Goal: Information Seeking & Learning: Learn about a topic

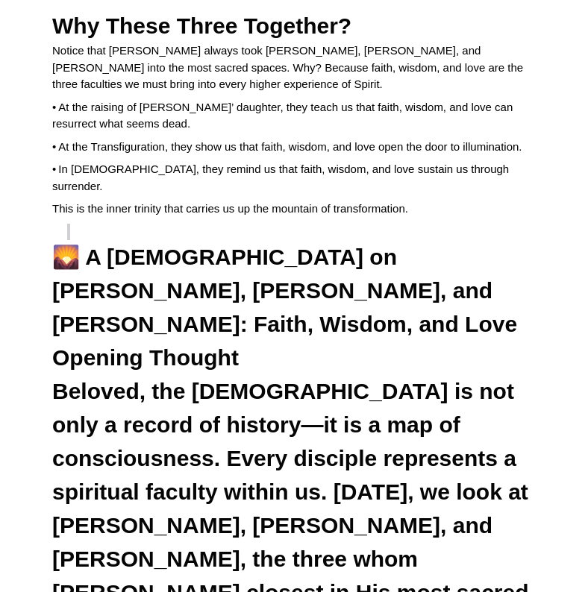
scroll to position [5969, 0]
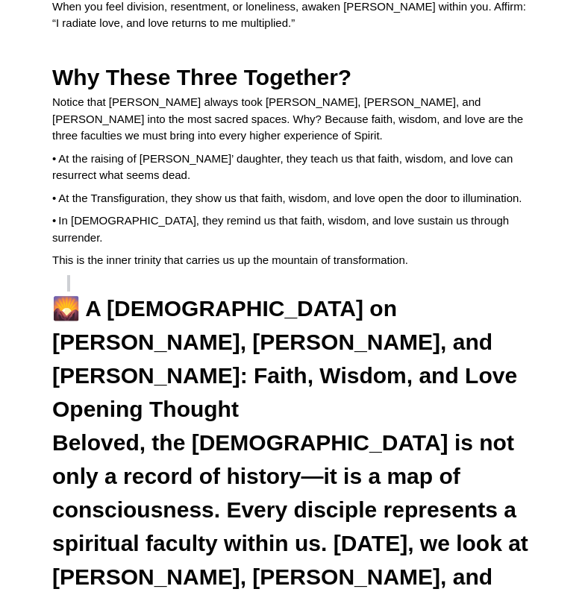
drag, startPoint x: 57, startPoint y: 242, endPoint x: 69, endPoint y: 243, distance: 11.2
click at [69, 397] on span "Opening Thought" at bounding box center [145, 409] width 187 height 25
click at [63, 397] on span "Opening Thought" at bounding box center [145, 409] width 187 height 25
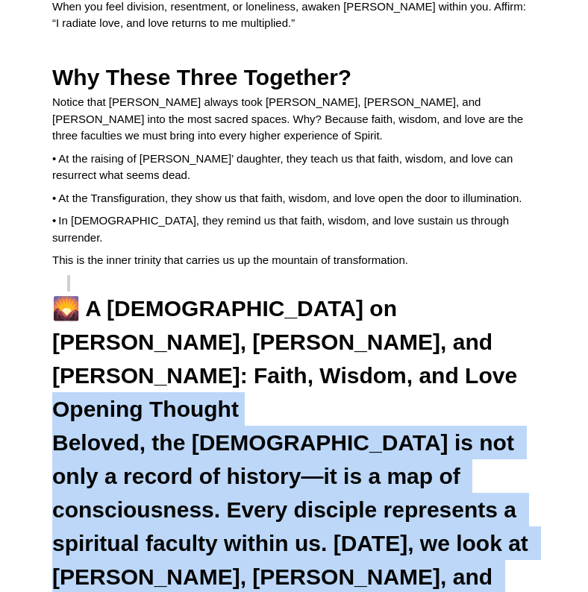
drag, startPoint x: 53, startPoint y: 243, endPoint x: 394, endPoint y: 420, distance: 384.5
click at [506, 392] on h3 "Opening Thought" at bounding box center [294, 409] width 484 height 34
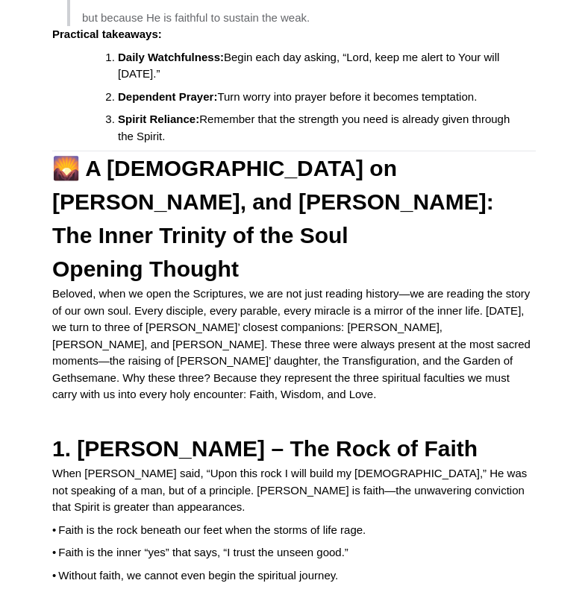
scroll to position [4716, 0]
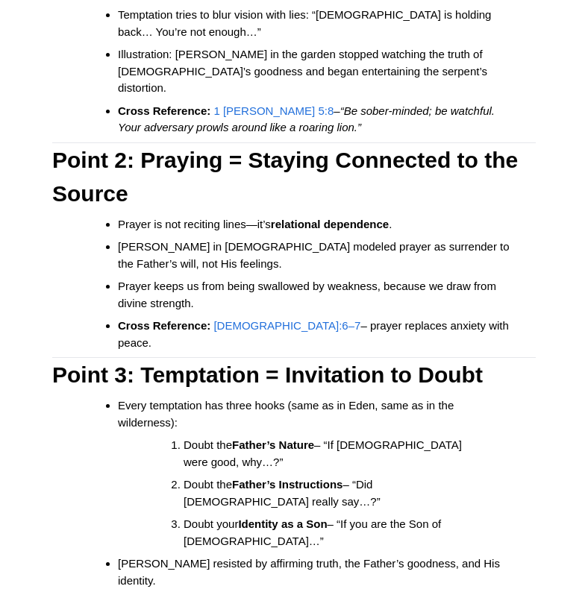
scroll to position [0, 0]
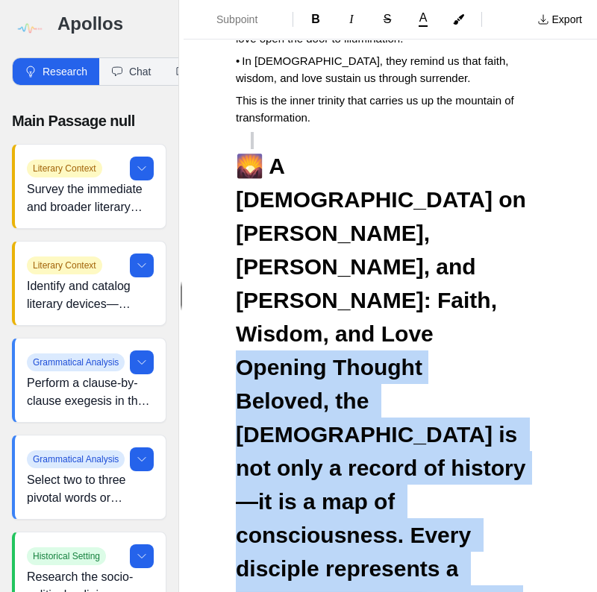
scroll to position [9047, 0]
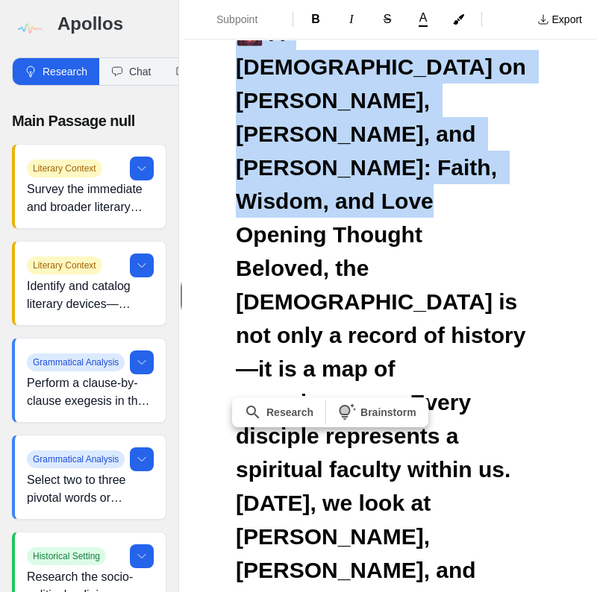
drag, startPoint x: 240, startPoint y: 214, endPoint x: 363, endPoint y: 419, distance: 239.3
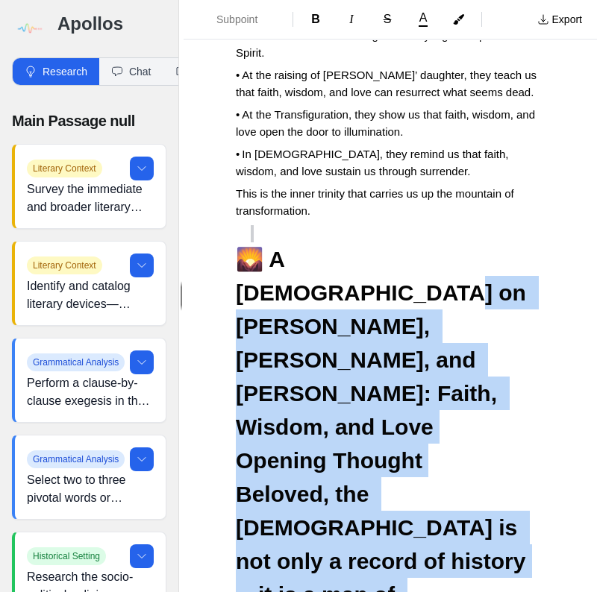
scroll to position [8817, 0]
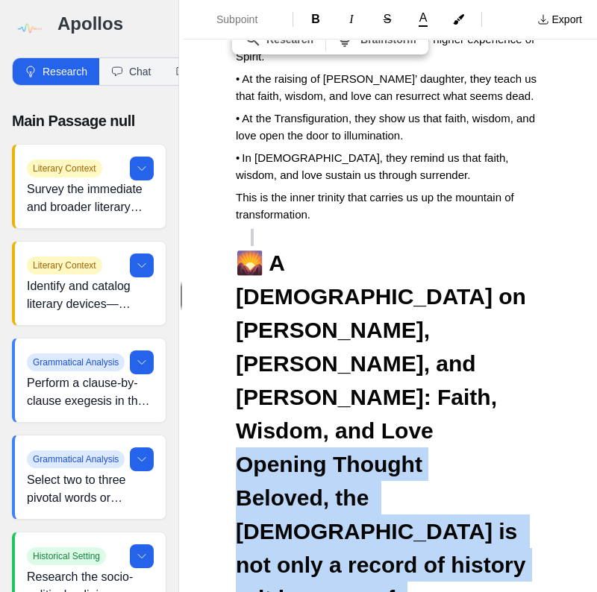
drag, startPoint x: 355, startPoint y: 425, endPoint x: 228, endPoint y: 114, distance: 336.3
click at [269, 25] on icon "Formatting Options" at bounding box center [275, 20] width 12 height 12
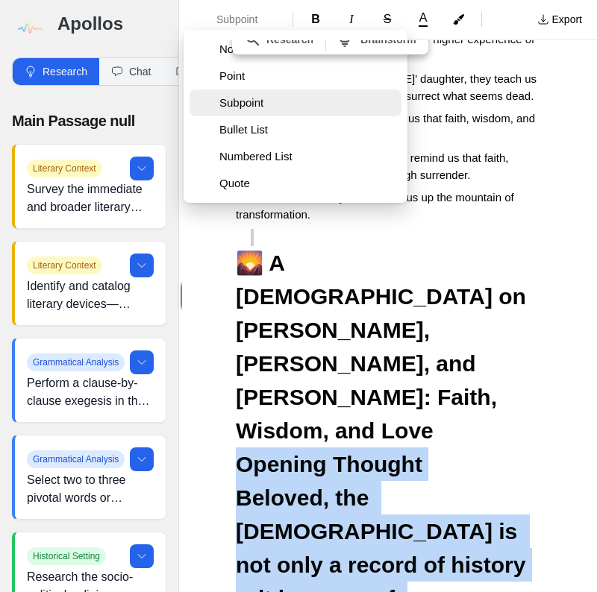
click at [245, 102] on span "Subpoint" at bounding box center [307, 103] width 176 height 15
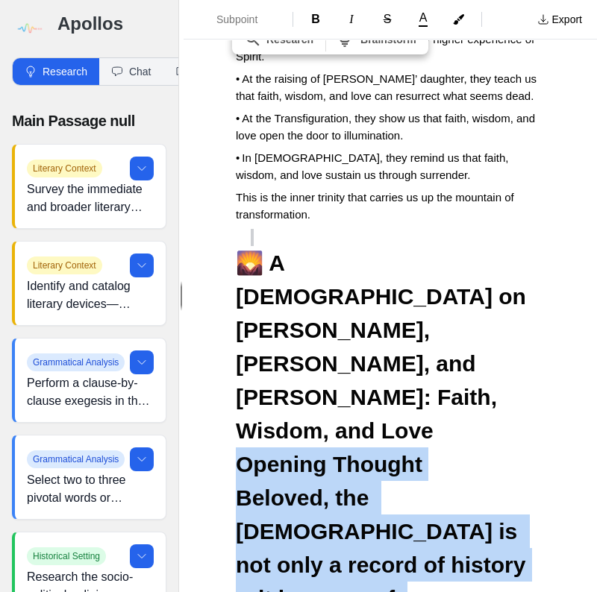
click at [237, 452] on span "Opening Thought" at bounding box center [329, 464] width 187 height 25
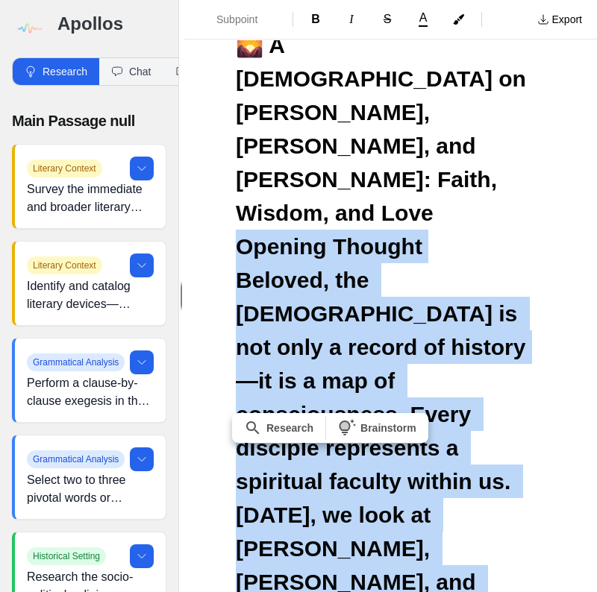
scroll to position [9045, 0]
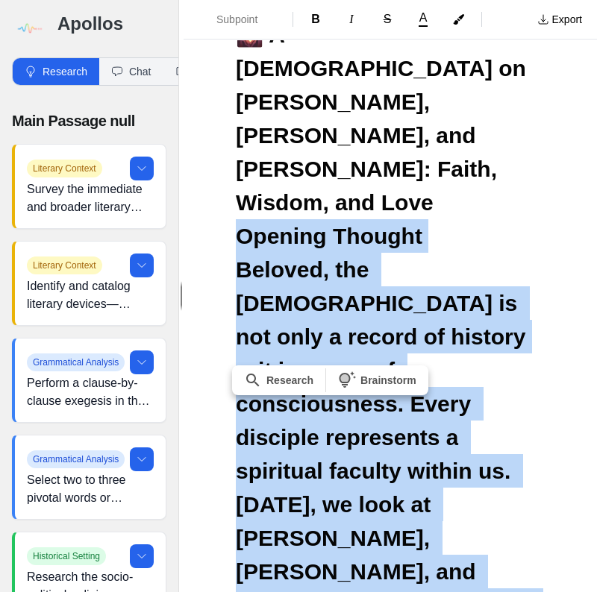
drag, startPoint x: 237, startPoint y: 108, endPoint x: 547, endPoint y: 388, distance: 417.4
click at [255, 25] on span "Subpoint" at bounding box center [242, 19] width 52 height 15
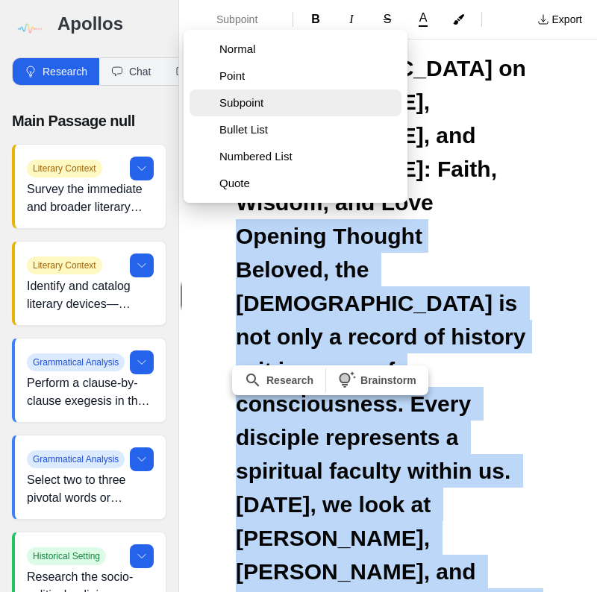
click at [257, 107] on span "Subpoint" at bounding box center [307, 103] width 176 height 15
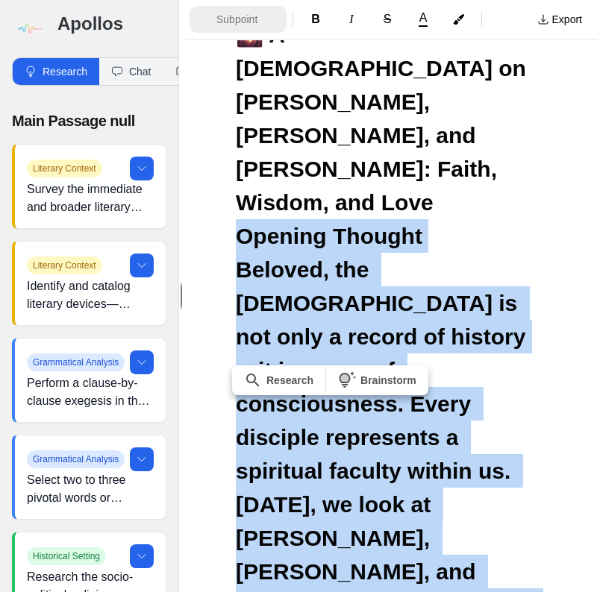
click at [260, 13] on span "Subpoint" at bounding box center [242, 19] width 52 height 15
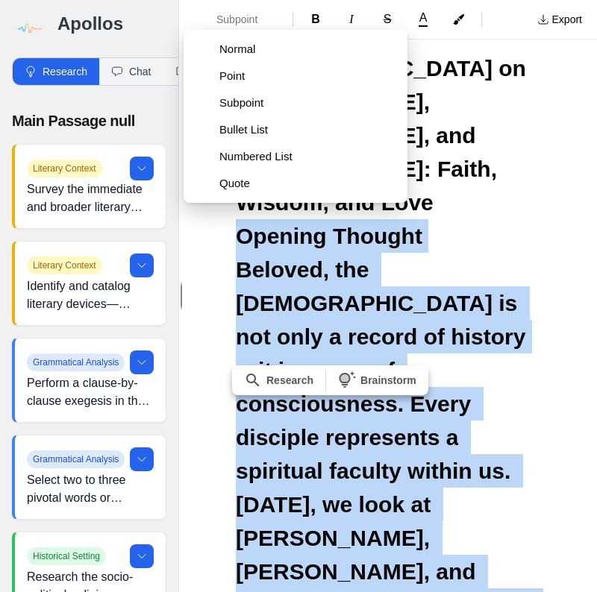
click at [242, 54] on span "Normal" at bounding box center [307, 49] width 176 height 15
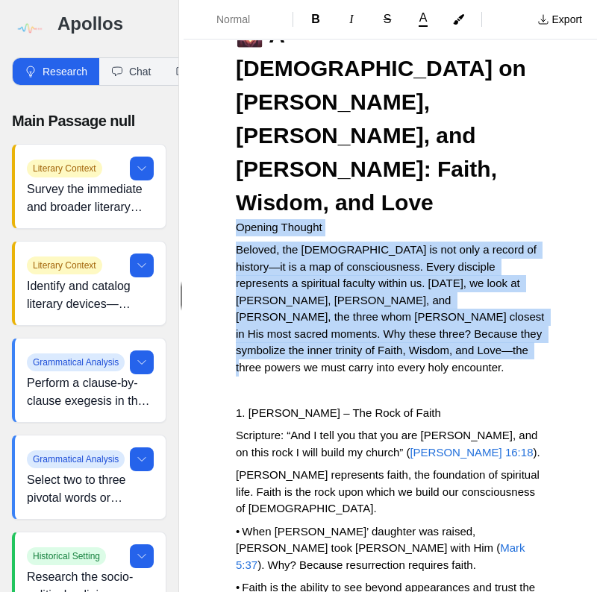
scroll to position [8638, 0]
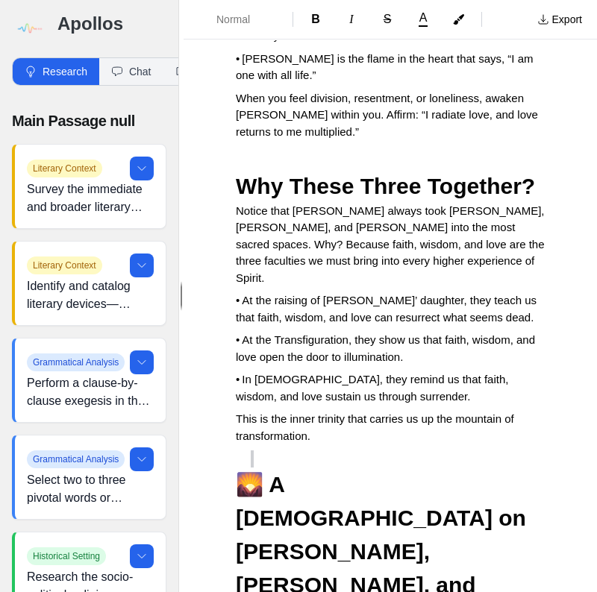
scroll to position [8568, 0]
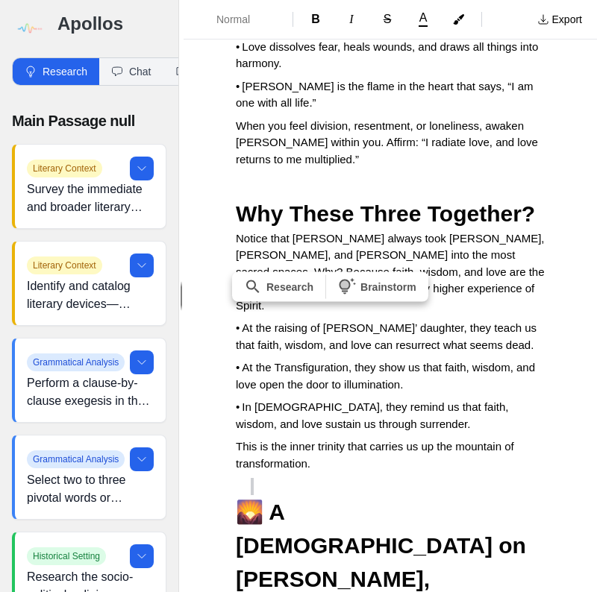
drag, startPoint x: 236, startPoint y: 351, endPoint x: 309, endPoint y: 507, distance: 172.9
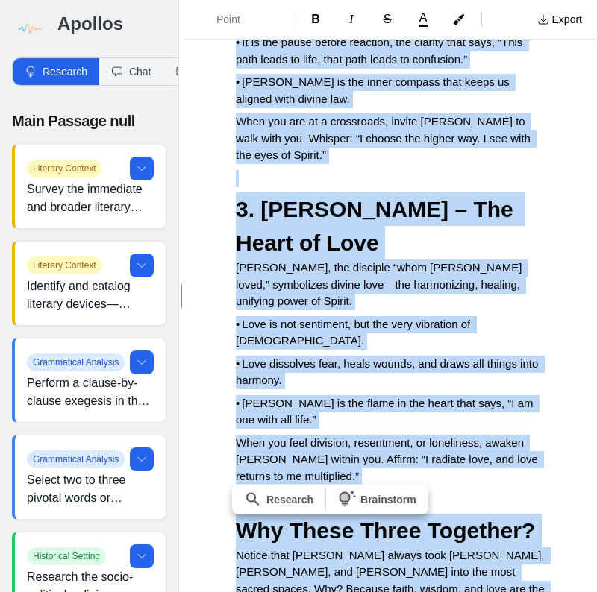
scroll to position [8358, 0]
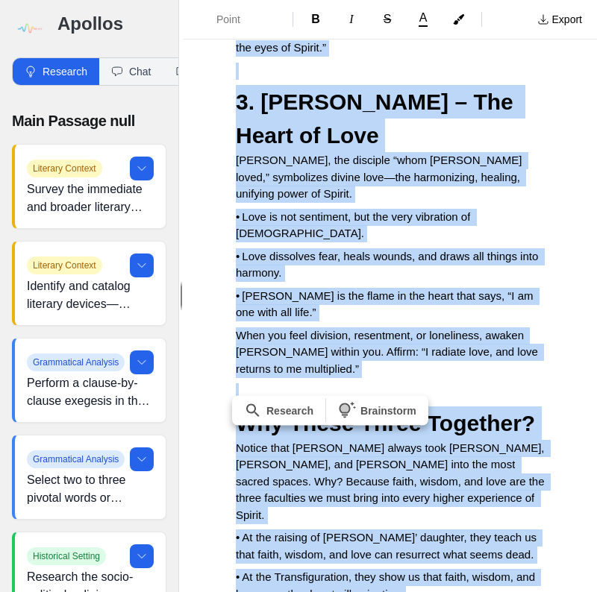
drag, startPoint x: 234, startPoint y: 310, endPoint x: 565, endPoint y: 431, distance: 352.7
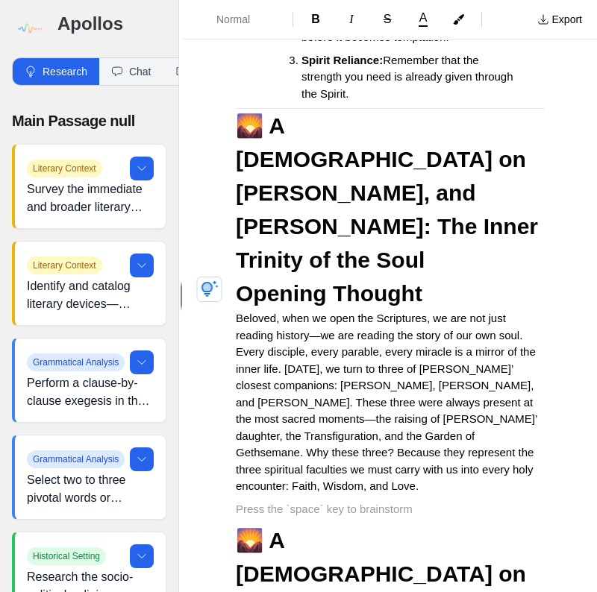
scroll to position [7342, 0]
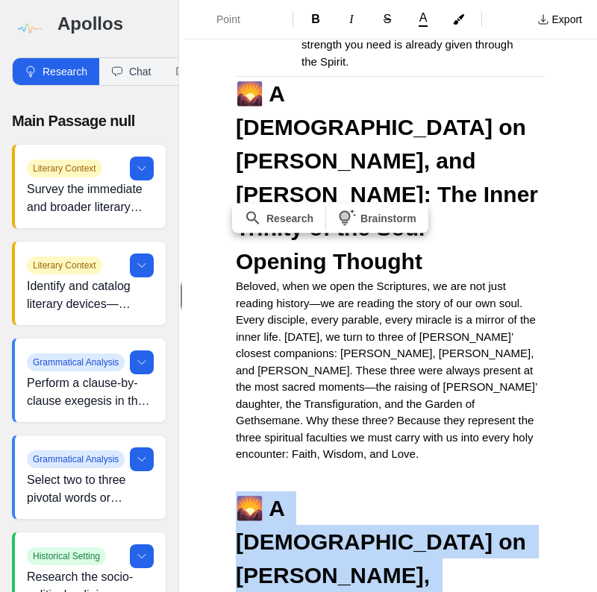
drag, startPoint x: 437, startPoint y: 356, endPoint x: 247, endPoint y: 290, distance: 201.3
click at [247, 492] on h2 "🌄 A [DEMOGRAPHIC_DATA] on [PERSON_NAME], [PERSON_NAME], and [PERSON_NAME]: Fait…" at bounding box center [390, 592] width 309 height 201
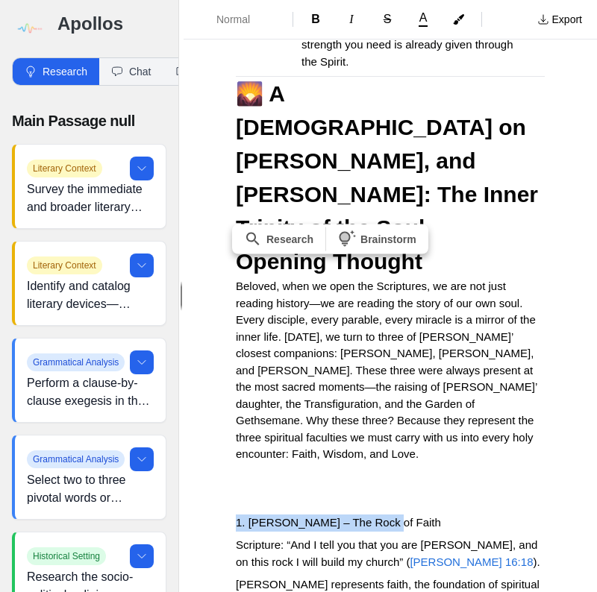
drag, startPoint x: 230, startPoint y: 301, endPoint x: 400, endPoint y: 301, distance: 170.1
click at [245, 22] on span "Normal" at bounding box center [242, 19] width 52 height 15
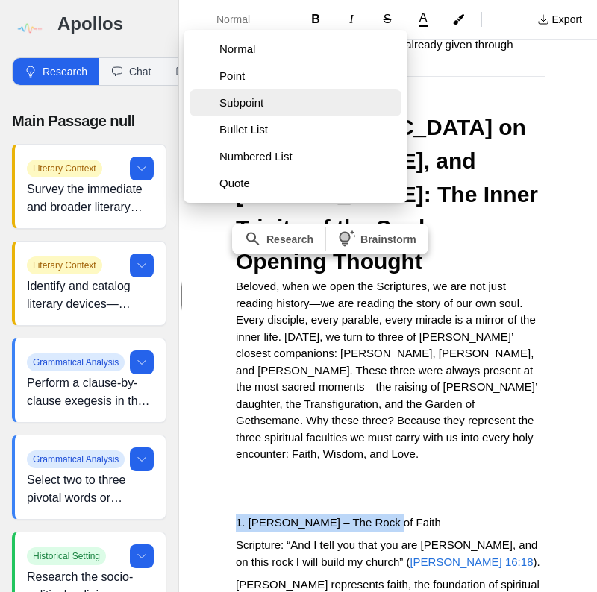
click at [242, 105] on span "Subpoint" at bounding box center [307, 103] width 176 height 15
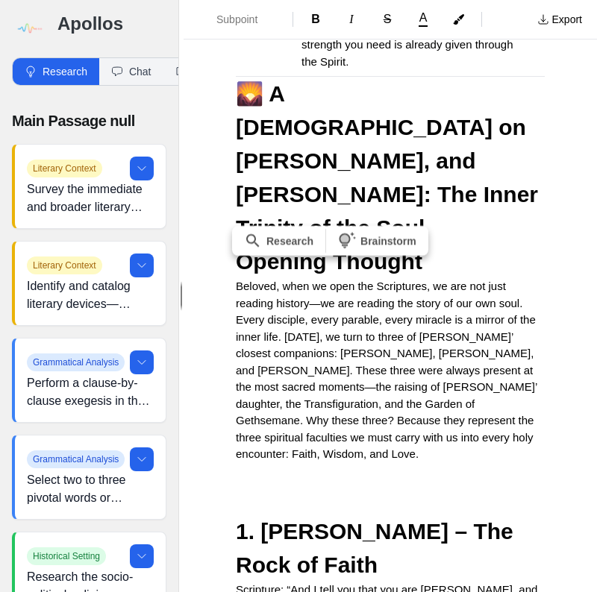
click at [467, 492] on p at bounding box center [390, 500] width 309 height 17
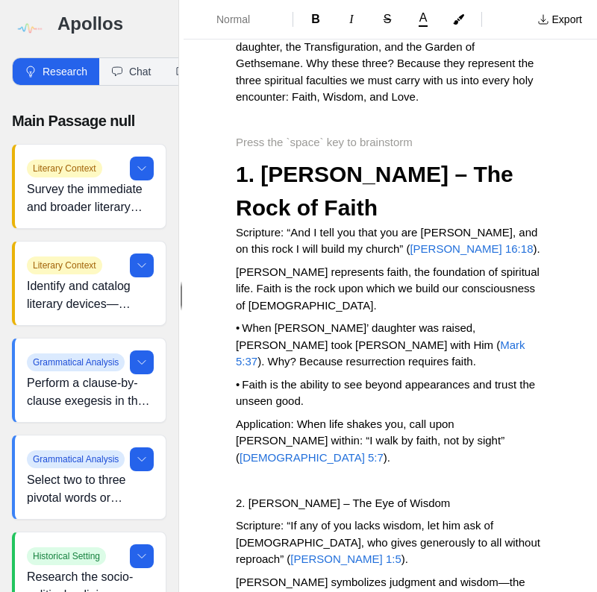
scroll to position [7700, 0]
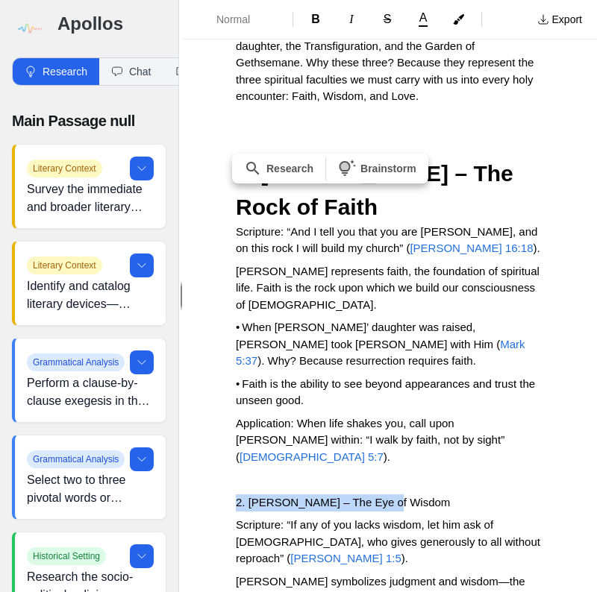
drag, startPoint x: 236, startPoint y: 229, endPoint x: 416, endPoint y: 219, distance: 180.8
click at [269, 16] on icon "Formatting Options" at bounding box center [275, 20] width 12 height 12
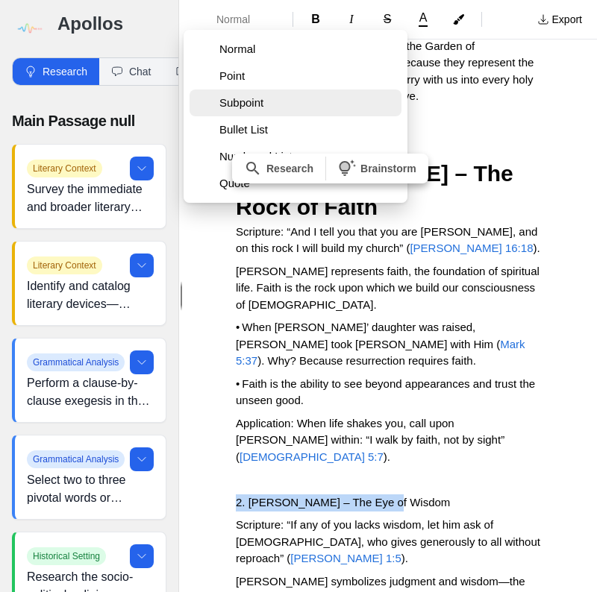
click at [271, 100] on span "Subpoint" at bounding box center [307, 103] width 176 height 15
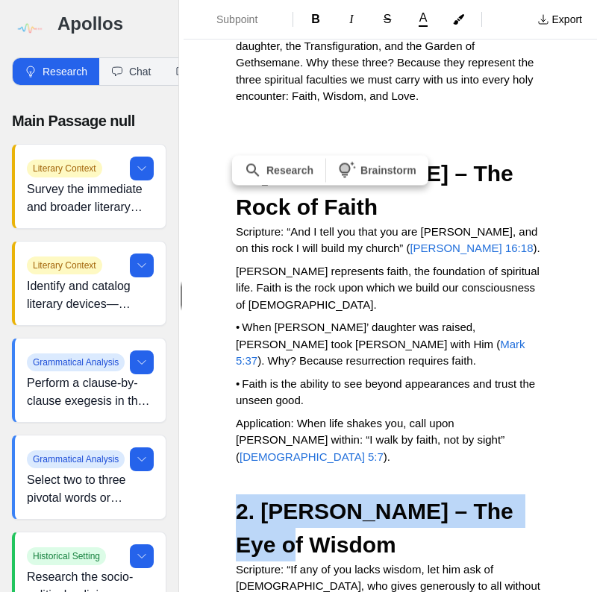
click at [401, 495] on h3 "2. [PERSON_NAME] – The Eye of Wisdom" at bounding box center [390, 528] width 309 height 67
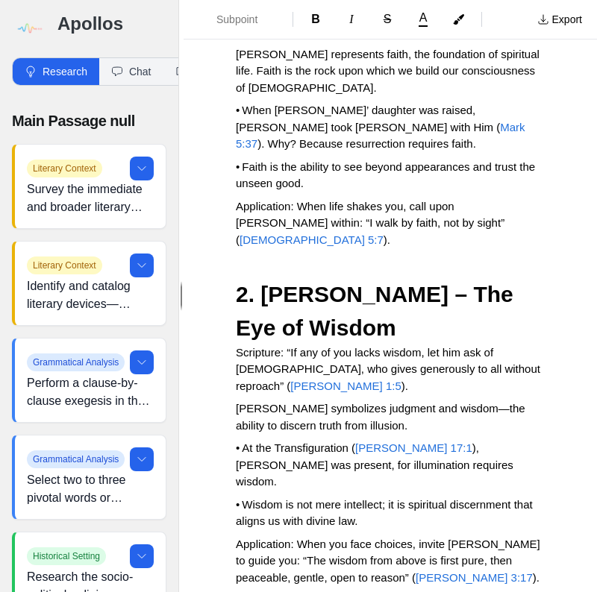
scroll to position [7999, 0]
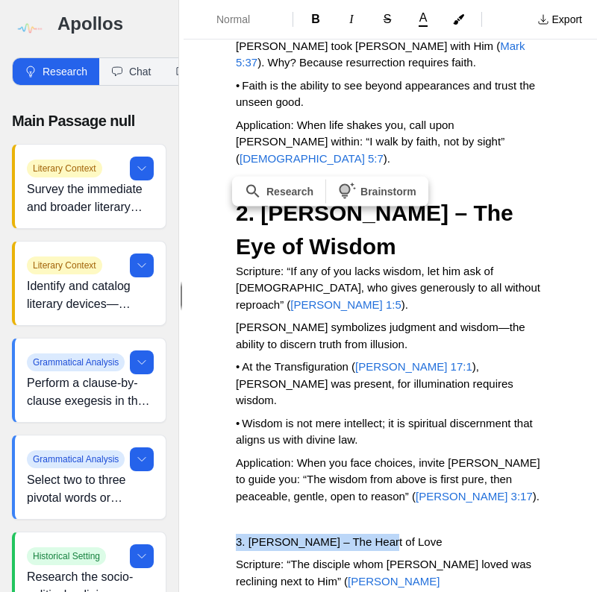
drag, startPoint x: 243, startPoint y: 250, endPoint x: 394, endPoint y: 251, distance: 150.7
click at [263, 22] on span "Normal" at bounding box center [242, 19] width 52 height 15
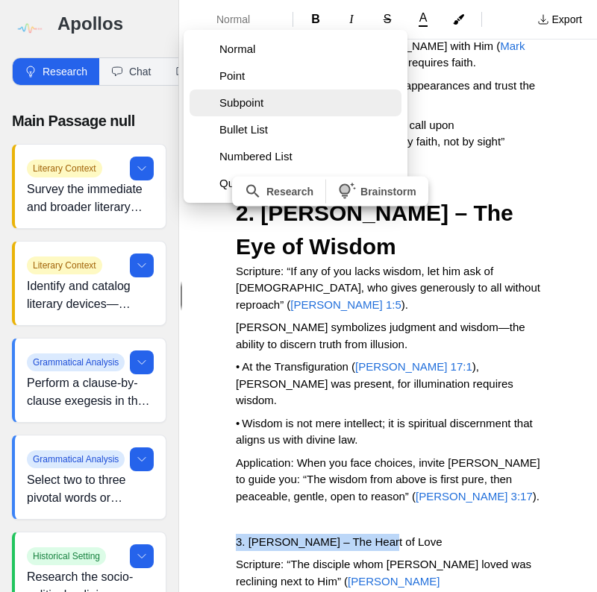
click at [267, 105] on span "Subpoint" at bounding box center [307, 103] width 176 height 15
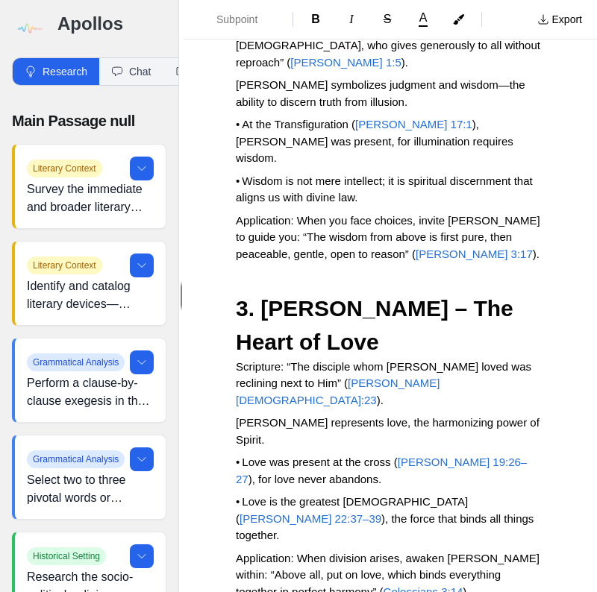
scroll to position [8250, 0]
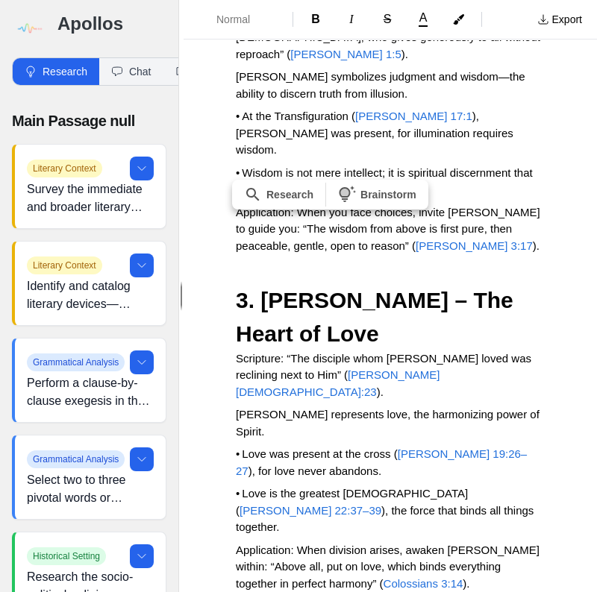
drag, startPoint x: 223, startPoint y: 257, endPoint x: 403, endPoint y: 254, distance: 179.9
click at [271, 14] on icon "Formatting Options" at bounding box center [275, 20] width 12 height 12
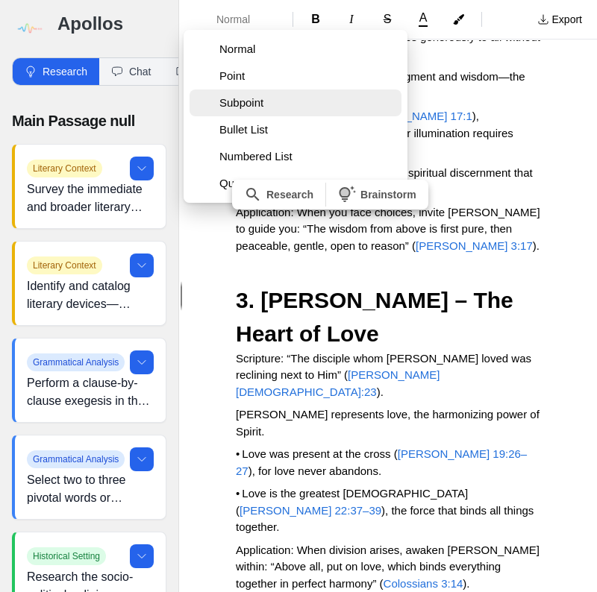
click at [263, 107] on span "Subpoint" at bounding box center [307, 103] width 176 height 15
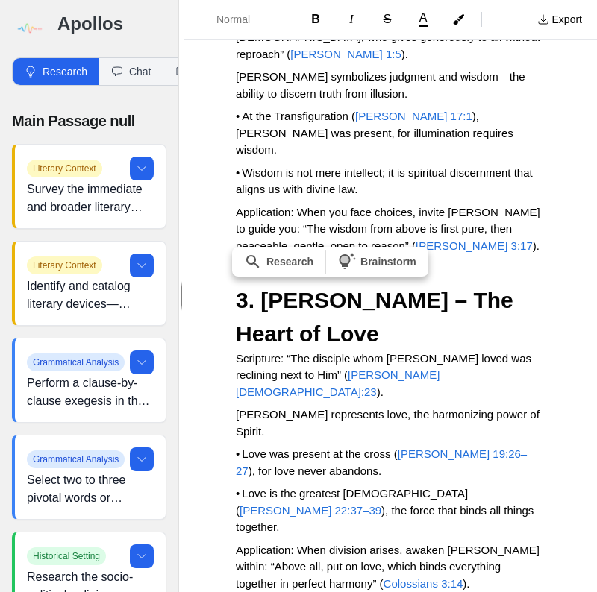
drag, startPoint x: 237, startPoint y: 325, endPoint x: 327, endPoint y: 340, distance: 91.5
click at [313, 21] on span "B" at bounding box center [315, 19] width 9 height 13
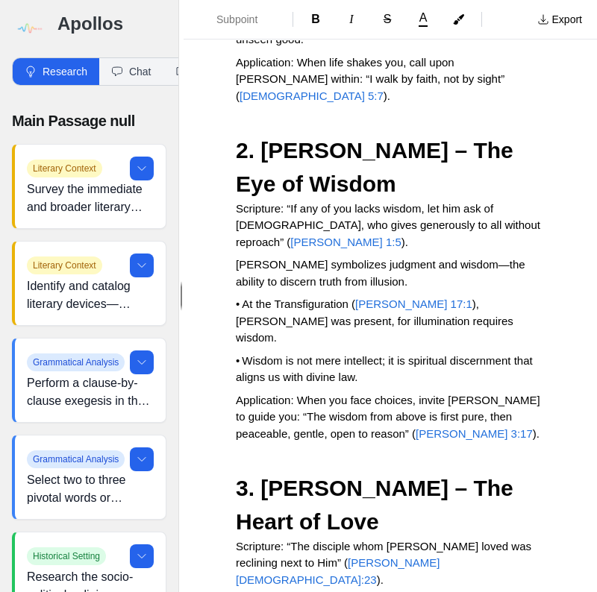
scroll to position [8011, 0]
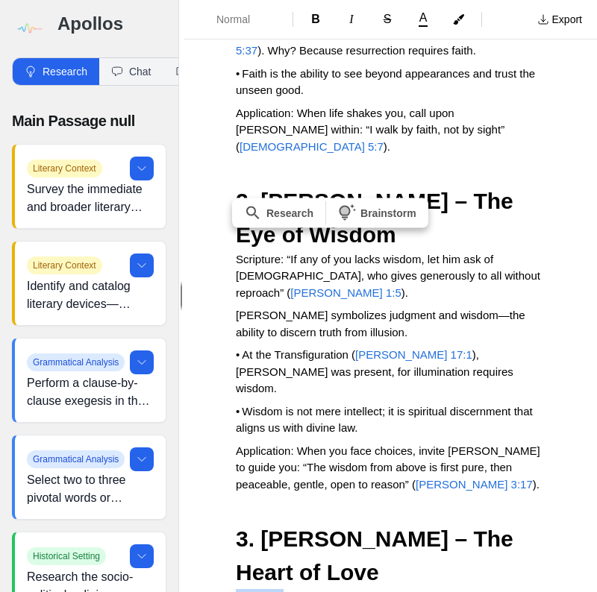
drag, startPoint x: 236, startPoint y: 277, endPoint x: 286, endPoint y: 279, distance: 50.0
click at [313, 15] on span "B" at bounding box center [315, 19] width 9 height 13
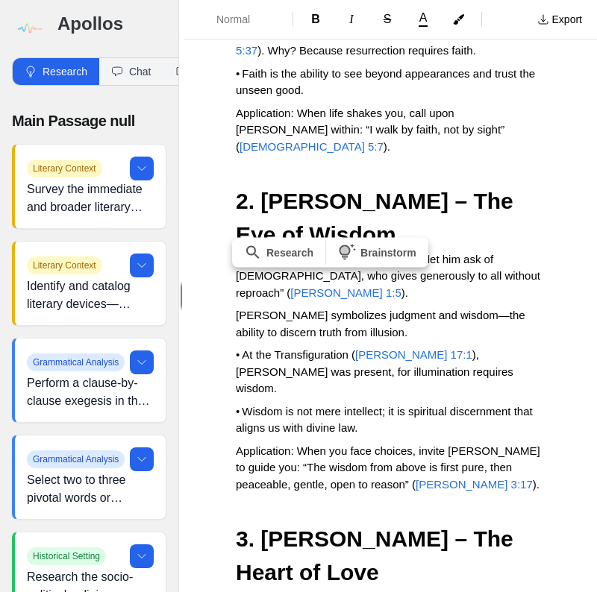
drag, startPoint x: 236, startPoint y: 316, endPoint x: 520, endPoint y: 316, distance: 284.3
click at [316, 24] on span "B" at bounding box center [315, 19] width 9 height 13
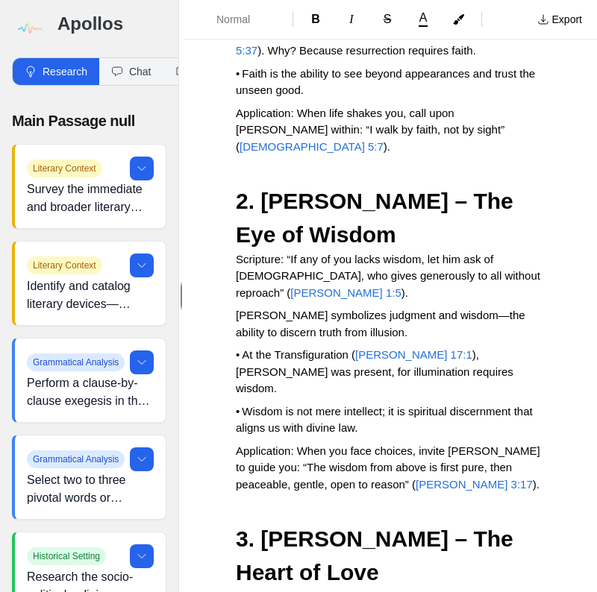
drag, startPoint x: 230, startPoint y: 418, endPoint x: 300, endPoint y: 418, distance: 70.1
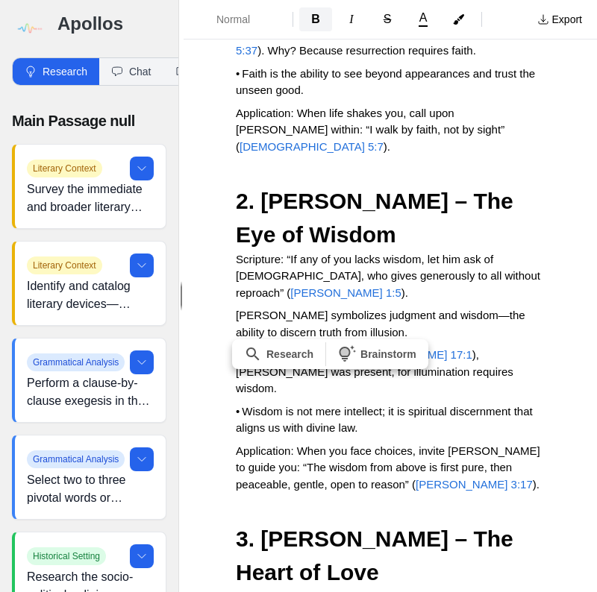
click at [321, 20] on button "B" at bounding box center [315, 19] width 33 height 24
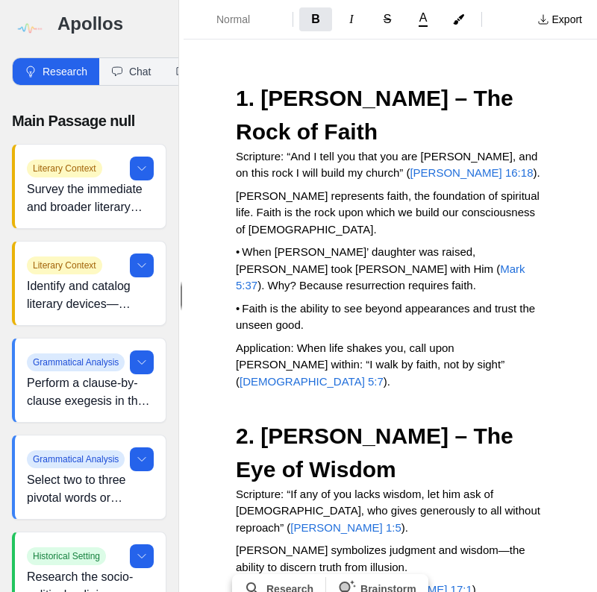
scroll to position [7772, 0]
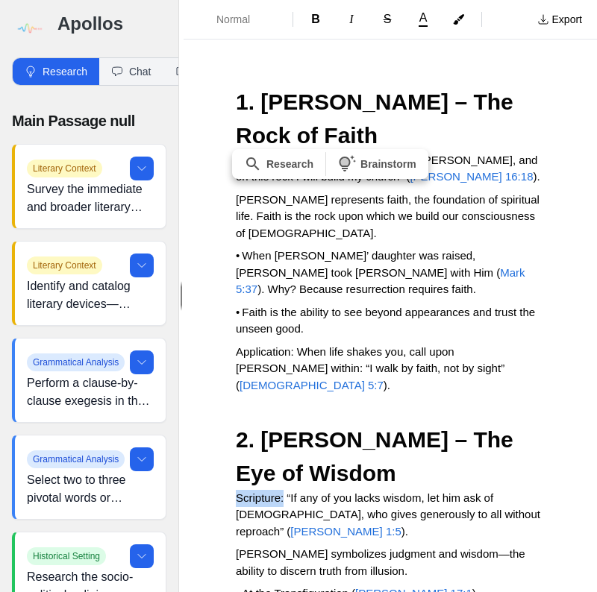
drag, startPoint x: 228, startPoint y: 224, endPoint x: 288, endPoint y: 228, distance: 60.6
click at [317, 17] on span "B" at bounding box center [315, 19] width 9 height 13
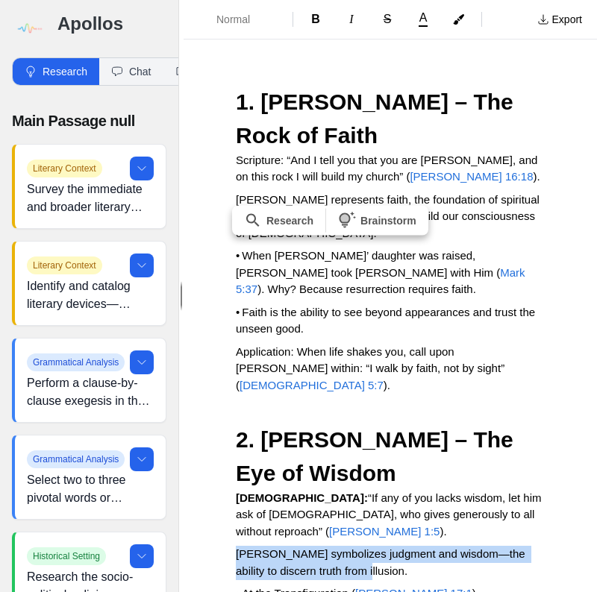
drag, startPoint x: 246, startPoint y: 284, endPoint x: 383, endPoint y: 297, distance: 137.2
click at [384, 546] on p "[PERSON_NAME] symbolizes judgment and wisdom—the ability to discern truth from …" at bounding box center [390, 563] width 309 height 34
click at [313, 1] on div "Normal B I S A Export" at bounding box center [390, 20] width 413 height 40
drag, startPoint x: 236, startPoint y: 284, endPoint x: 385, endPoint y: 295, distance: 149.6
click at [386, 546] on p "[PERSON_NAME] symbolizes judgment and wisdom—the ability to discern truth from …" at bounding box center [390, 563] width 309 height 34
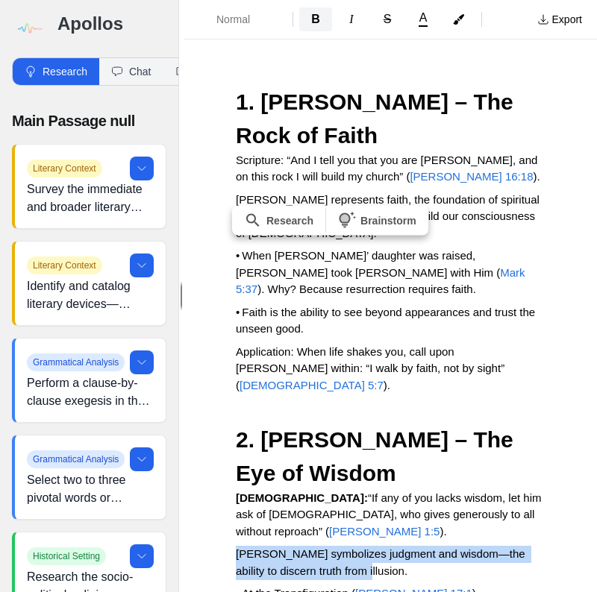
click at [317, 22] on span "B" at bounding box center [315, 19] width 9 height 13
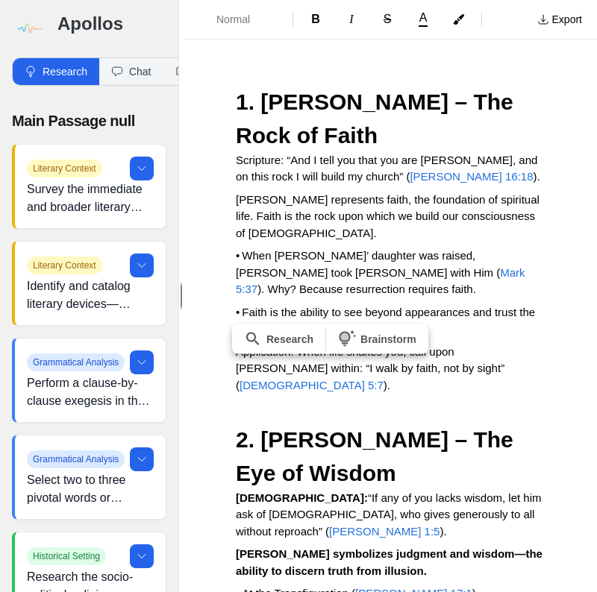
drag, startPoint x: 236, startPoint y: 401, endPoint x: 298, endPoint y: 401, distance: 62.7
click at [314, 9] on button "B" at bounding box center [315, 19] width 33 height 24
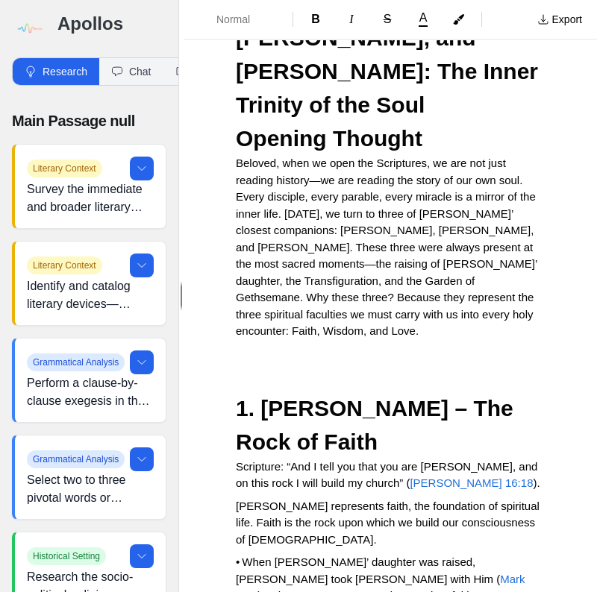
scroll to position [7414, 0]
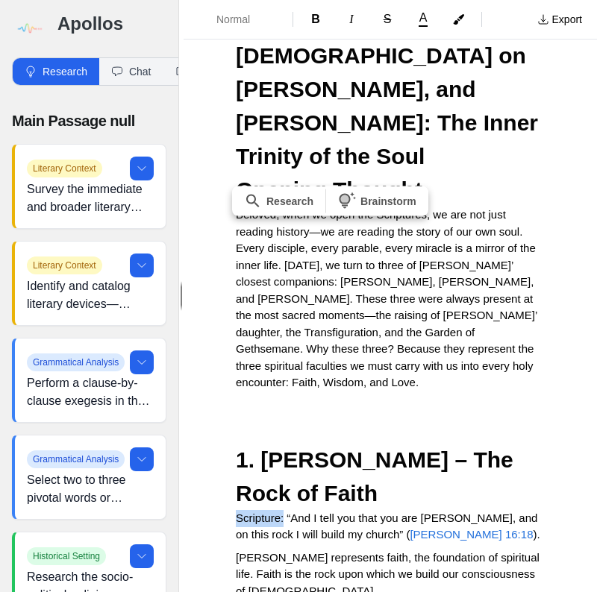
drag, startPoint x: 236, startPoint y: 266, endPoint x: 287, endPoint y: 265, distance: 50.7
click at [287, 512] on span "Scripture: “And I tell you that you are [PERSON_NAME], and on this rock I will …" at bounding box center [388, 527] width 305 height 30
click at [311, 17] on span "B" at bounding box center [315, 19] width 9 height 13
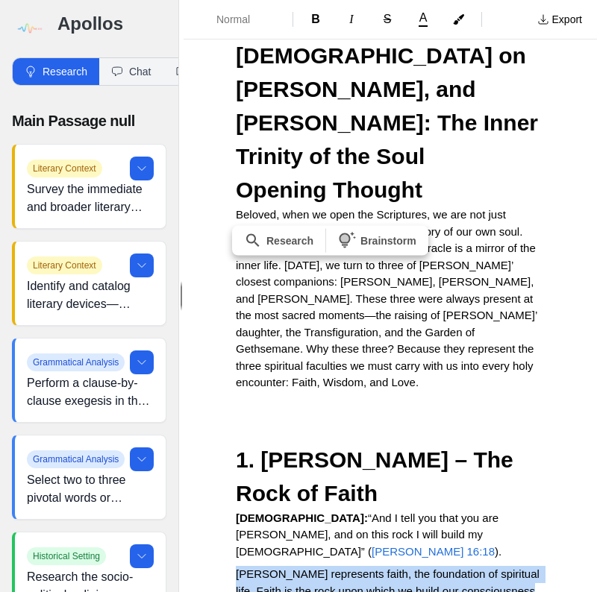
drag, startPoint x: 233, startPoint y: 301, endPoint x: 280, endPoint y: 337, distance: 59.1
click at [317, 25] on span "B" at bounding box center [315, 19] width 9 height 13
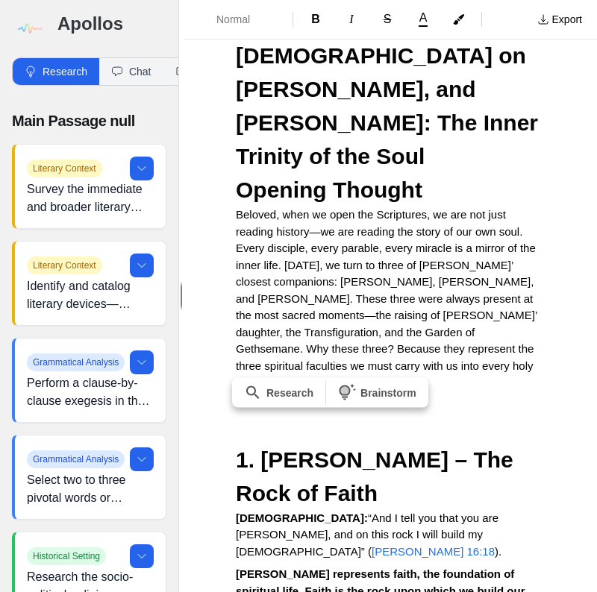
drag, startPoint x: 232, startPoint y: 455, endPoint x: 298, endPoint y: 442, distance: 67.8
click at [313, 25] on span "B" at bounding box center [315, 19] width 9 height 13
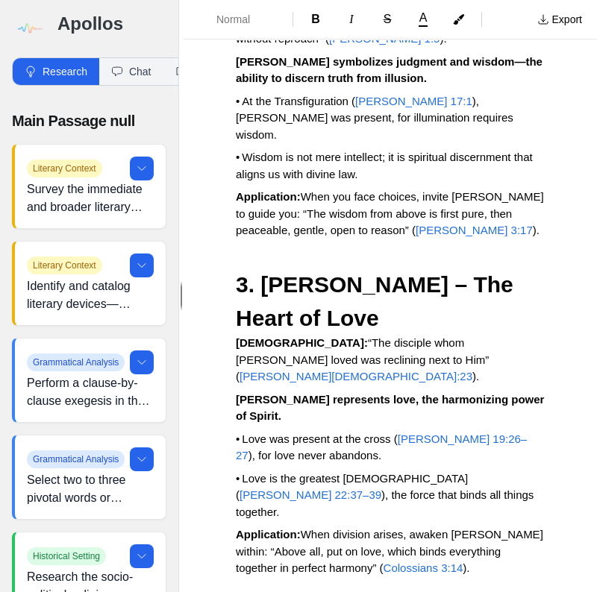
scroll to position [8294, 0]
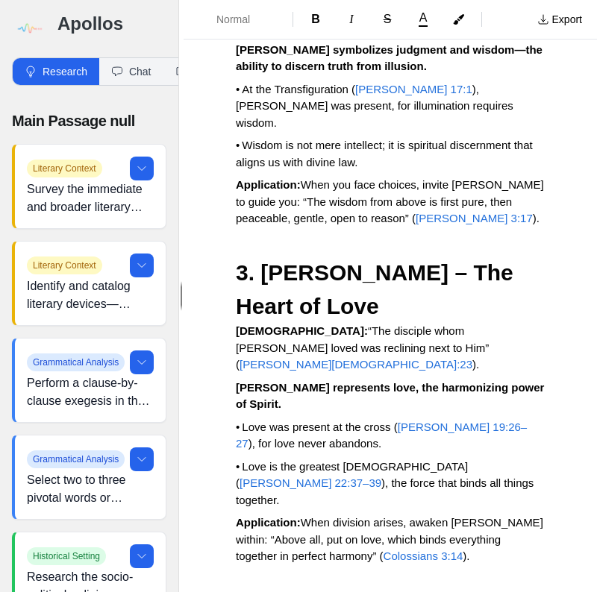
click at [242, 27] on button "Normal" at bounding box center [238, 19] width 97 height 27
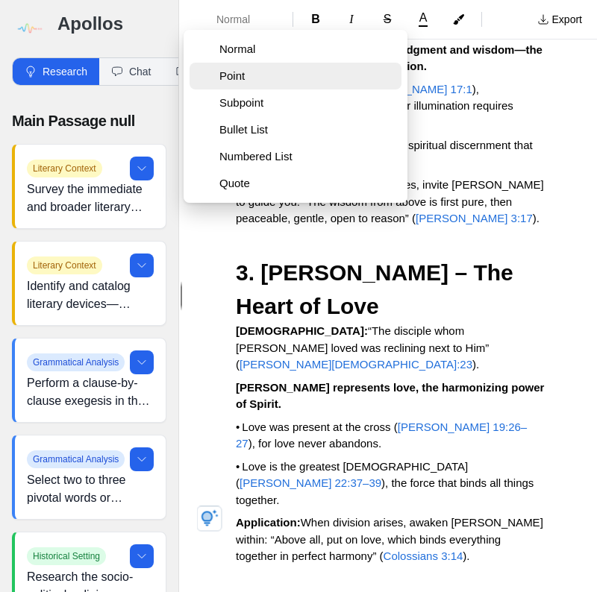
click at [236, 78] on span "Point" at bounding box center [307, 76] width 176 height 15
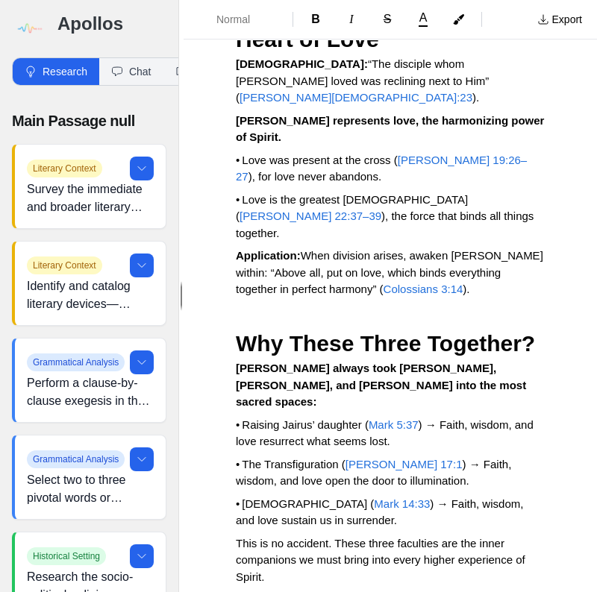
scroll to position [8536, 0]
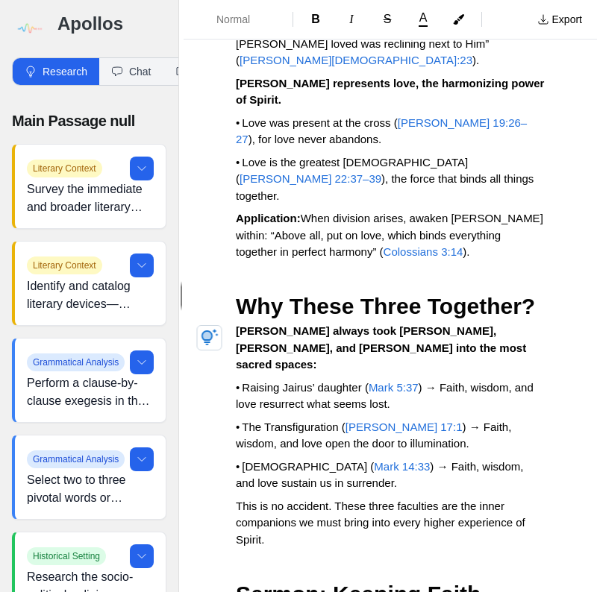
scroll to position [8590, 0]
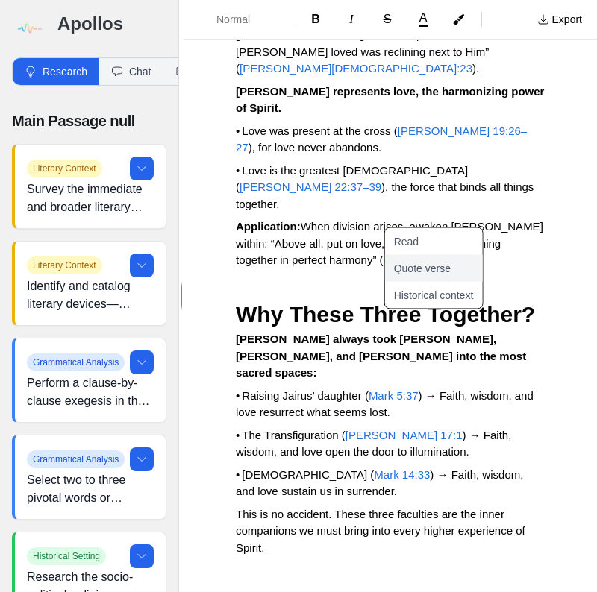
click at [428, 266] on button "Quote verse" at bounding box center [443, 268] width 116 height 27
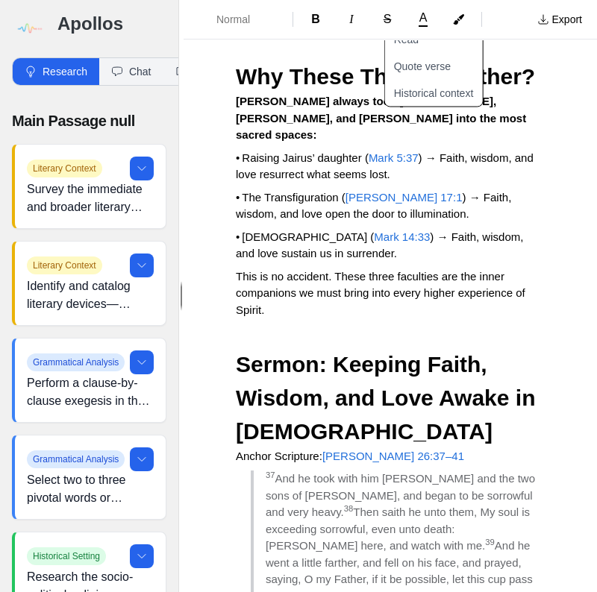
scroll to position [8829, 0]
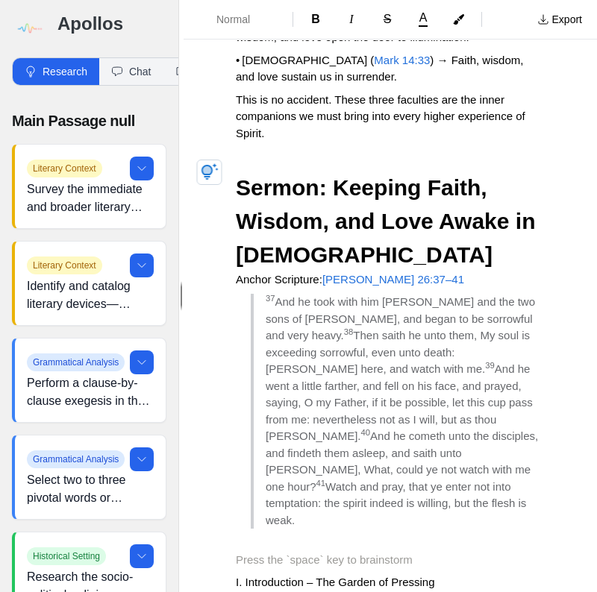
scroll to position [9008, 0]
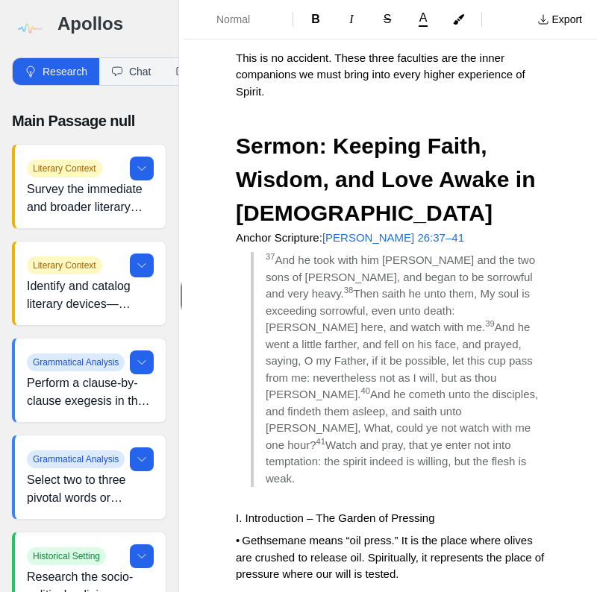
scroll to position [9067, 0]
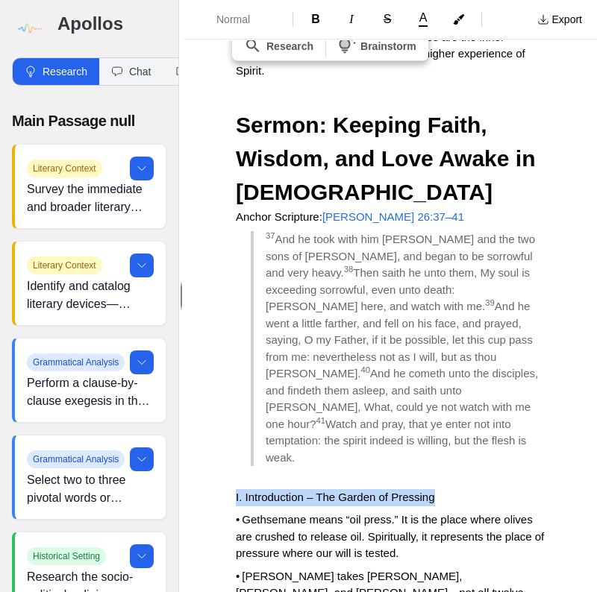
drag, startPoint x: 233, startPoint y: 107, endPoint x: 454, endPoint y: 105, distance: 220.9
click at [257, 18] on span "Normal" at bounding box center [242, 19] width 52 height 15
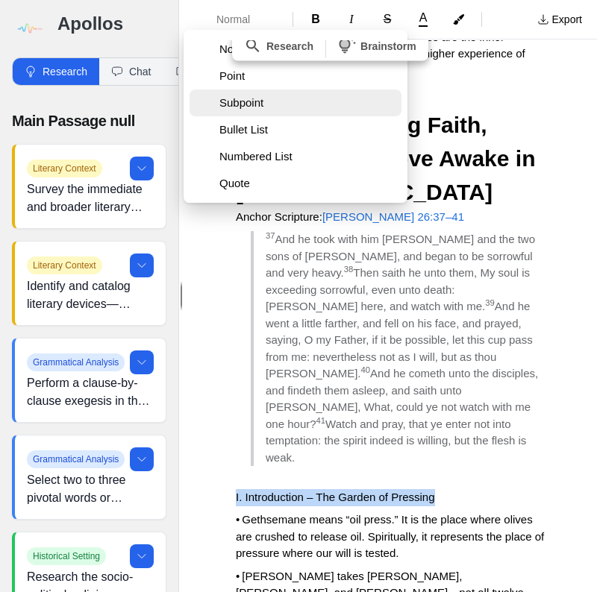
click at [245, 109] on span "Subpoint" at bounding box center [307, 103] width 176 height 15
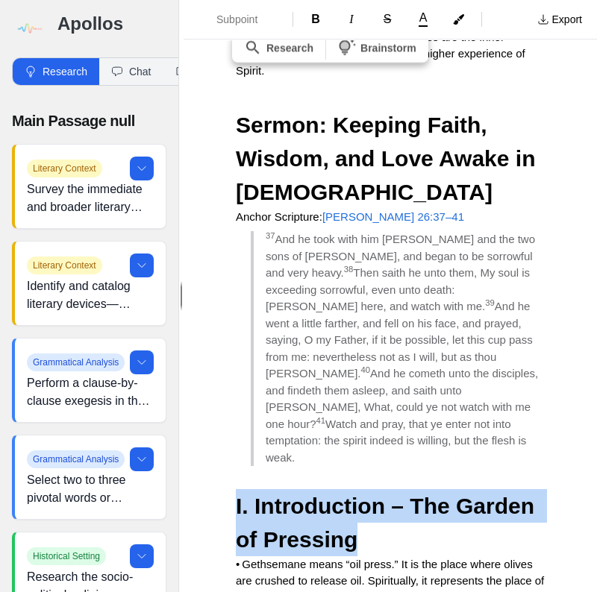
click at [498, 489] on h3 "I. Introduction – The Garden of Pressing" at bounding box center [390, 522] width 309 height 67
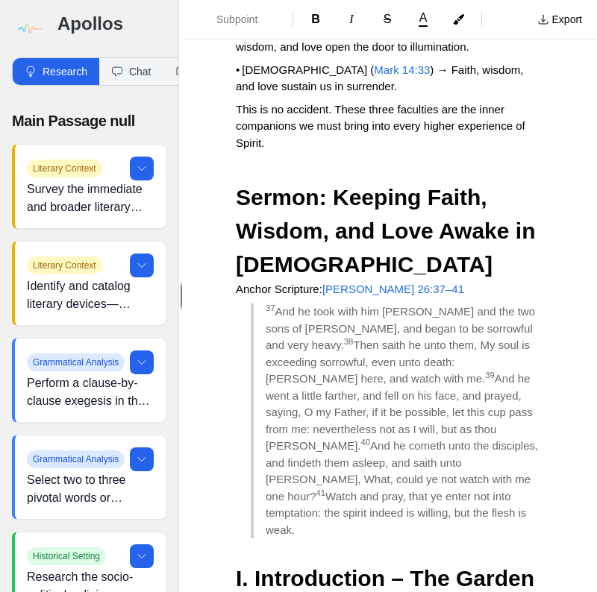
scroll to position [9008, 0]
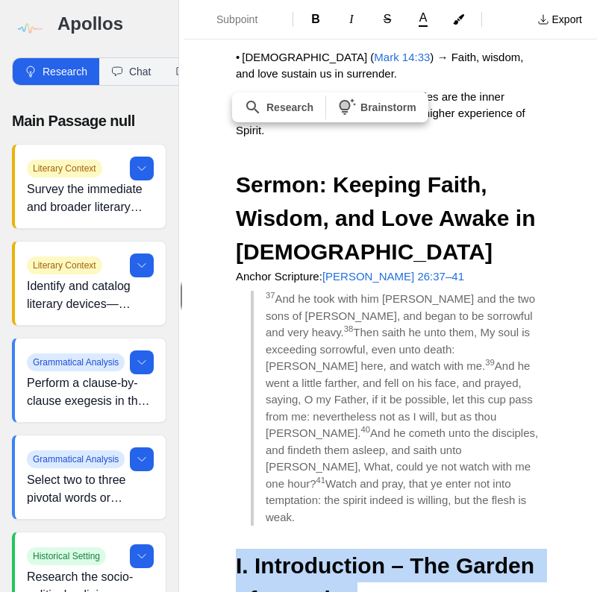
drag, startPoint x: 236, startPoint y: 178, endPoint x: 462, endPoint y: 197, distance: 226.9
click at [462, 549] on h3 "I. Introduction – The Garden of Pressing" at bounding box center [390, 582] width 309 height 67
click at [257, 21] on span "Subpoint" at bounding box center [242, 19] width 52 height 15
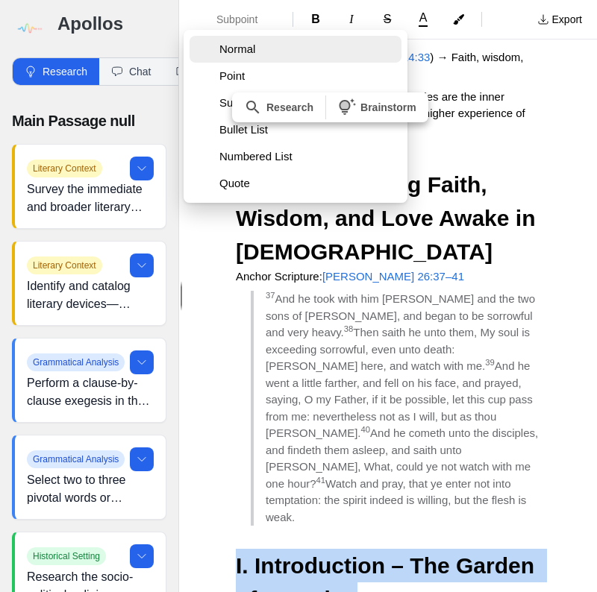
click at [249, 51] on span "Normal" at bounding box center [307, 49] width 176 height 15
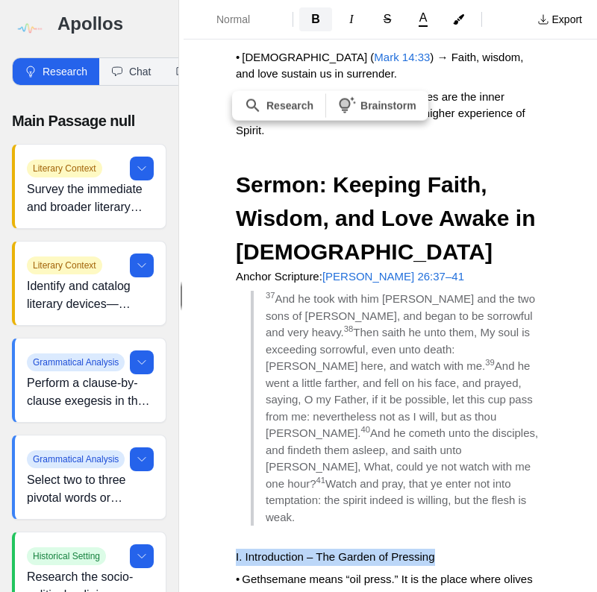
click at [318, 24] on span "B" at bounding box center [315, 19] width 9 height 13
click at [472, 549] on p "I. Introduction – The Garden of Pressing" at bounding box center [390, 557] width 309 height 17
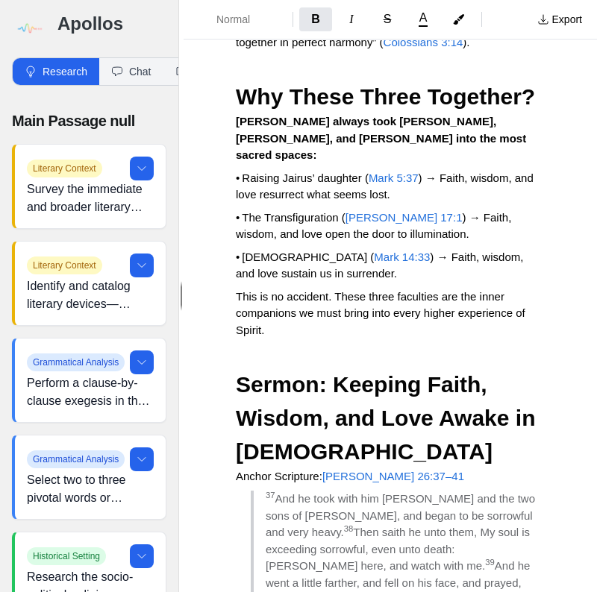
scroll to position [8948, 0]
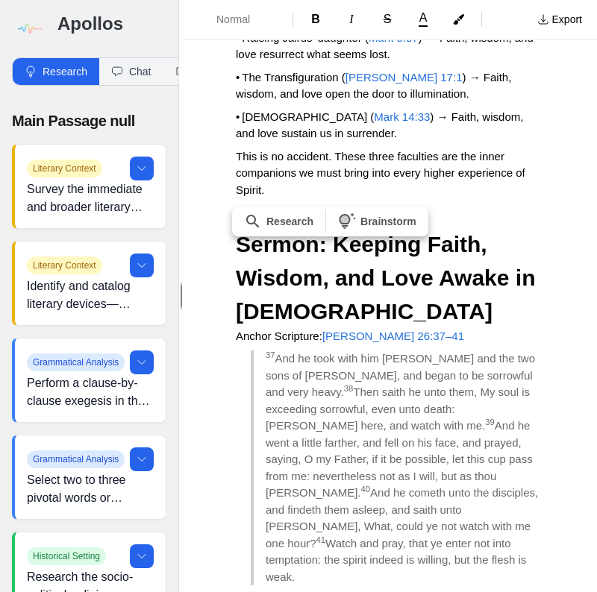
drag, startPoint x: 235, startPoint y: 283, endPoint x: 346, endPoint y: 286, distance: 111.2
click at [316, 24] on span "B" at bounding box center [315, 19] width 9 height 13
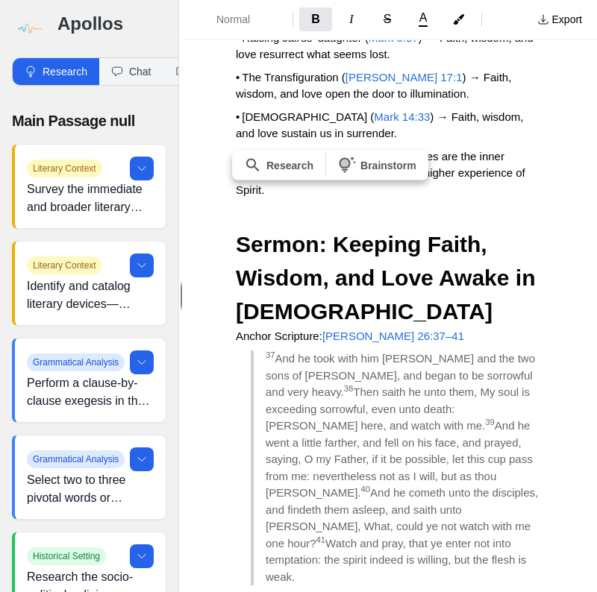
drag, startPoint x: 233, startPoint y: 228, endPoint x: 476, endPoint y: 218, distance: 243.4
click at [269, 15] on icon "Formatting Options" at bounding box center [275, 20] width 12 height 12
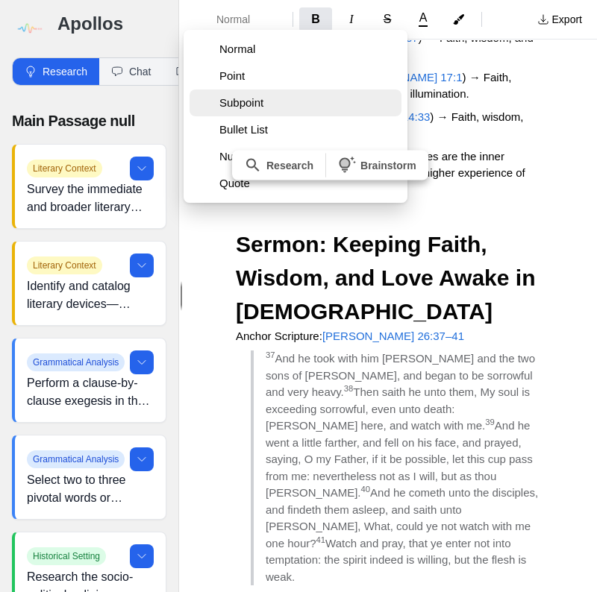
click at [231, 104] on span "Subpoint" at bounding box center [307, 103] width 176 height 15
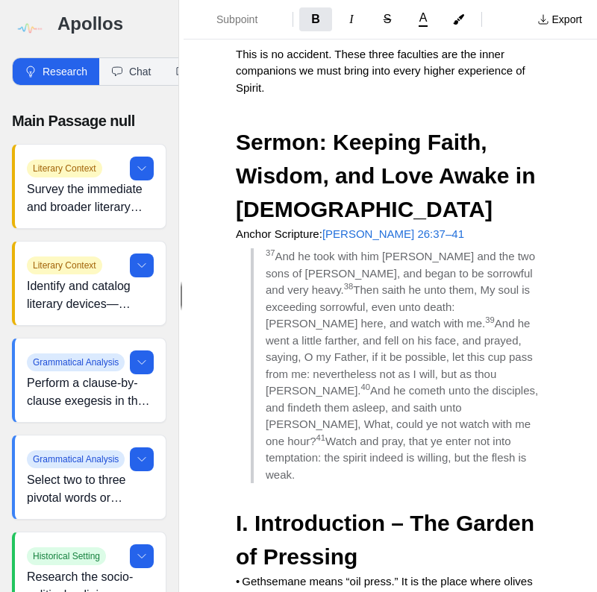
scroll to position [9067, 0]
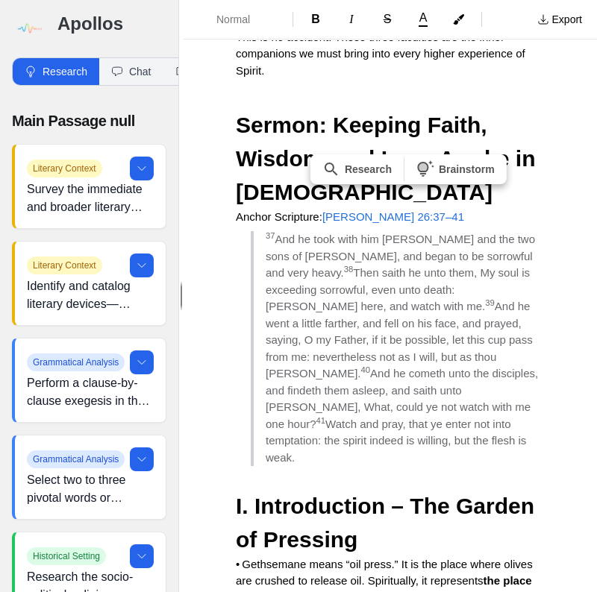
drag, startPoint x: 315, startPoint y: 228, endPoint x: 436, endPoint y: 238, distance: 121.3
click at [315, 21] on span "B" at bounding box center [315, 19] width 9 height 13
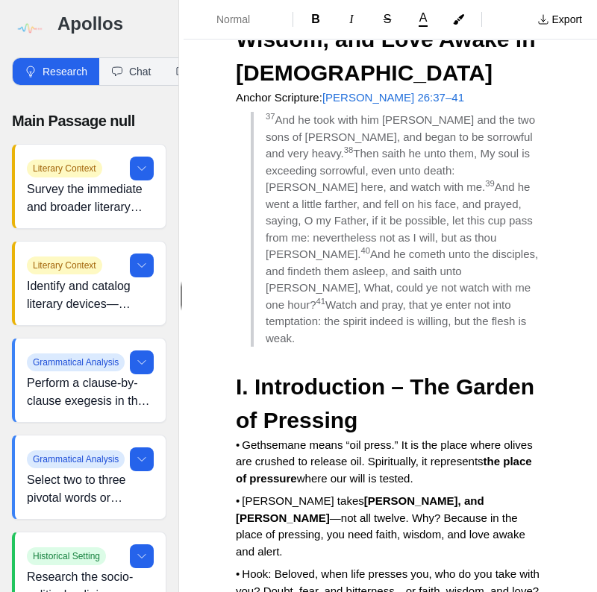
scroll to position [9127, 0]
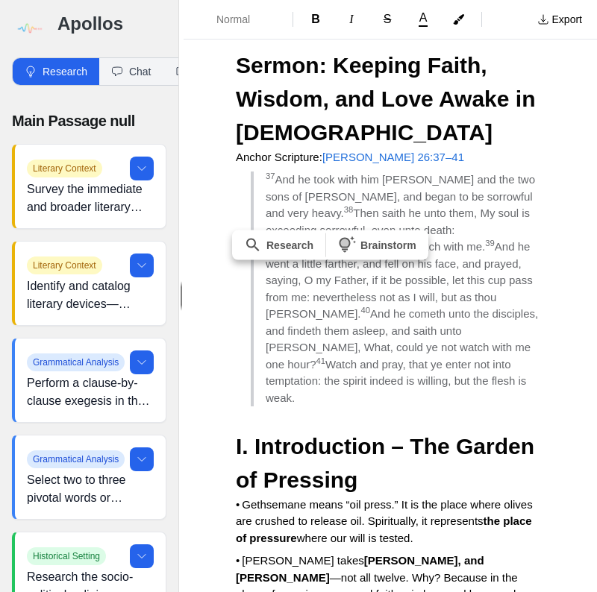
drag, startPoint x: 229, startPoint y: 303, endPoint x: 417, endPoint y: 306, distance: 188.1
click at [252, 26] on span "Normal" at bounding box center [242, 19] width 52 height 15
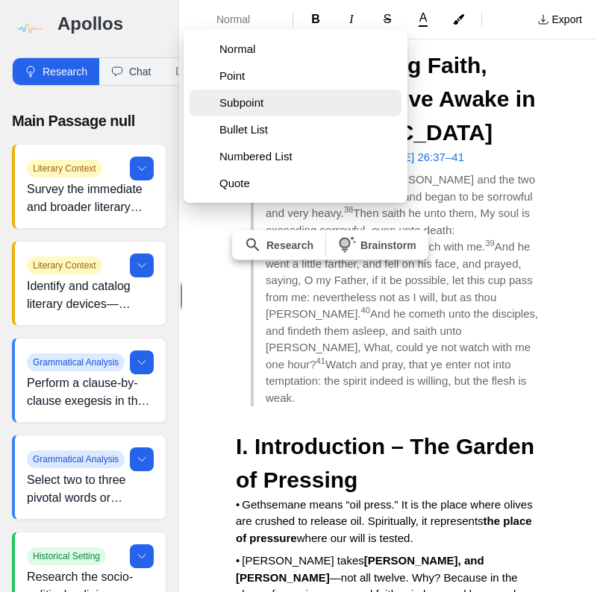
click at [251, 110] on span "Subpoint" at bounding box center [307, 103] width 176 height 15
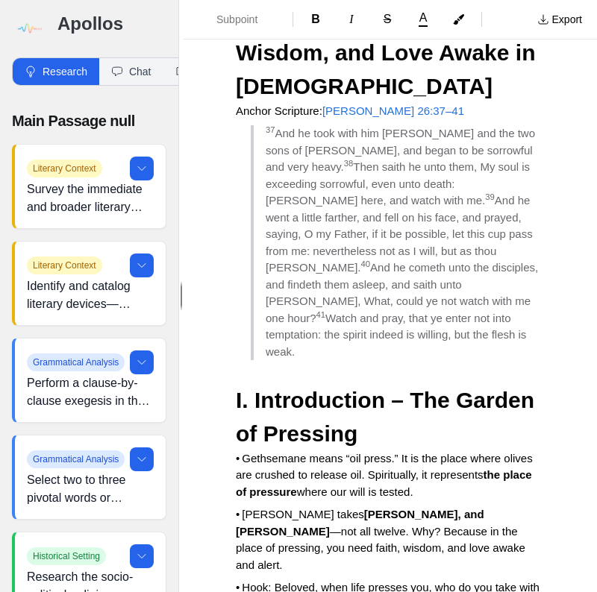
scroll to position [9247, 0]
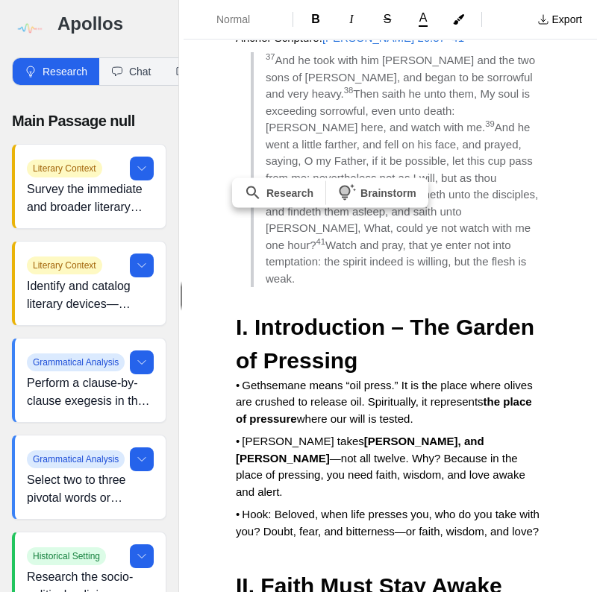
drag, startPoint x: 229, startPoint y: 253, endPoint x: 304, endPoint y: 257, distance: 75.5
click at [316, 18] on span "B" at bounding box center [315, 19] width 9 height 13
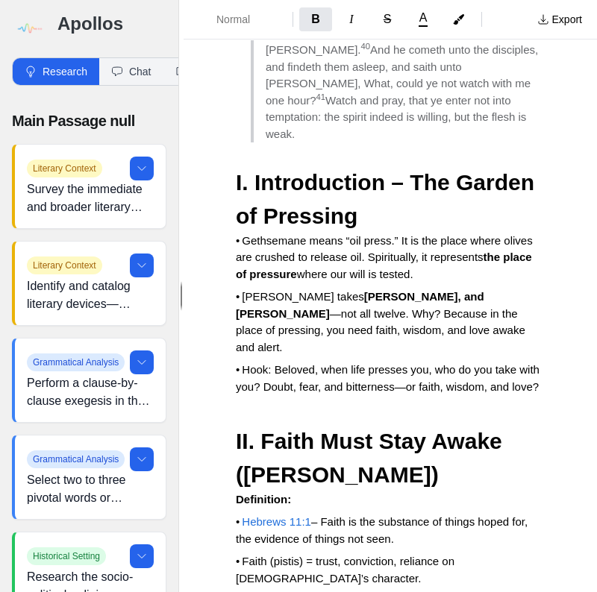
scroll to position [9366, 0]
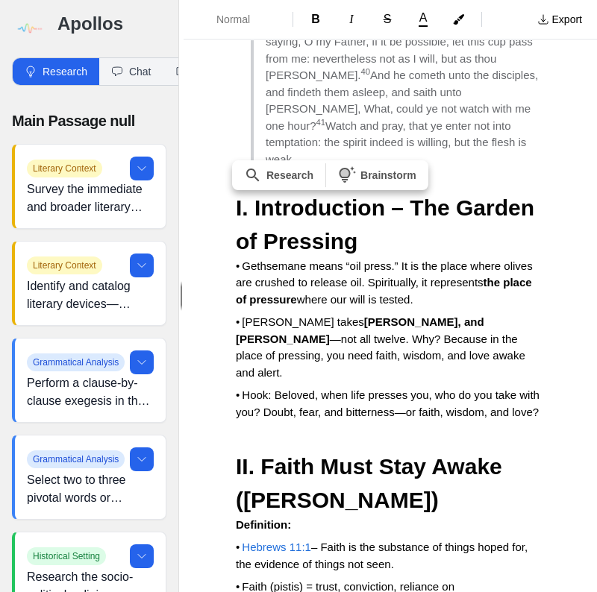
drag, startPoint x: 230, startPoint y: 238, endPoint x: 359, endPoint y: 234, distance: 129.1
click at [318, 22] on span "B" at bounding box center [315, 19] width 9 height 13
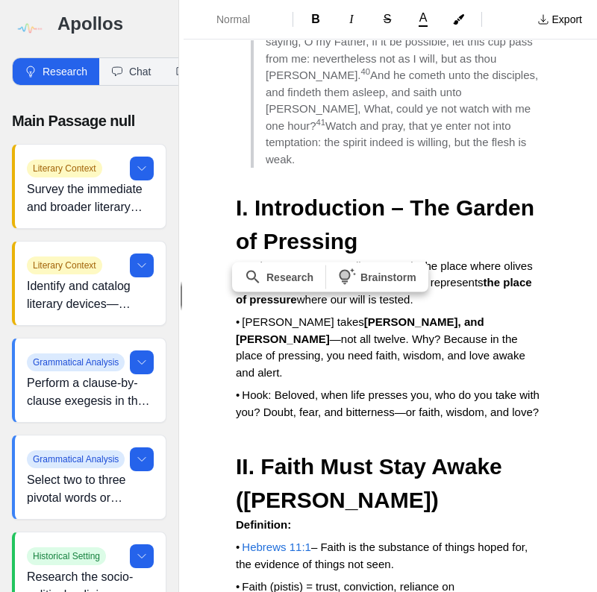
drag, startPoint x: 227, startPoint y: 334, endPoint x: 358, endPoint y: 334, distance: 131.3
click at [317, 19] on span "B" at bounding box center [315, 19] width 9 height 13
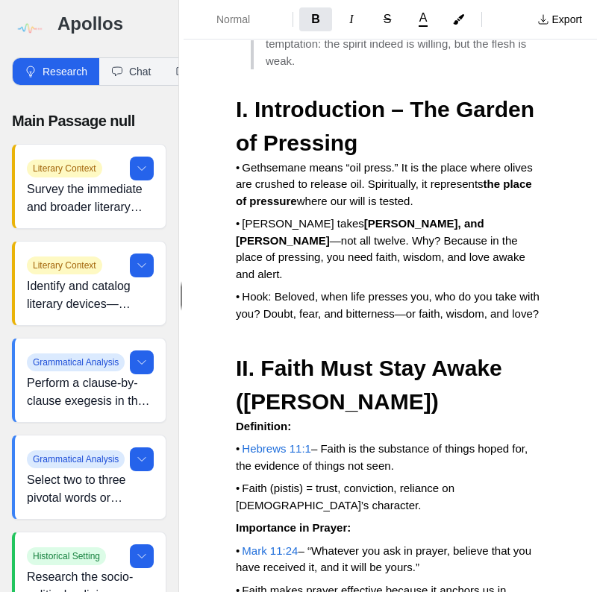
scroll to position [9485, 0]
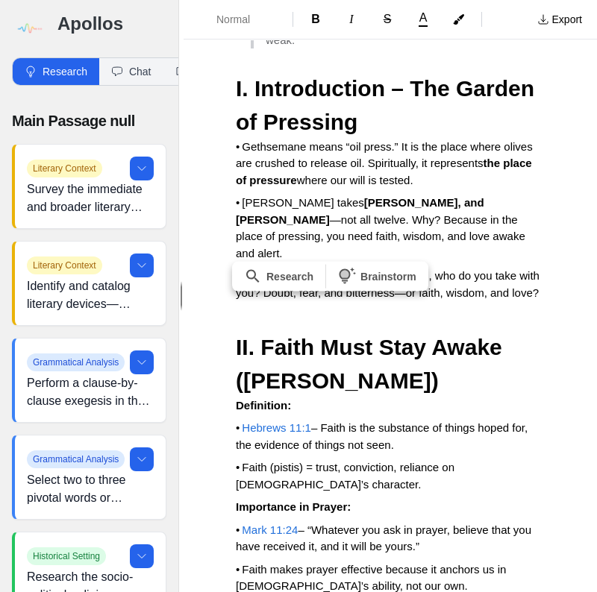
drag, startPoint x: 233, startPoint y: 334, endPoint x: 295, endPoint y: 331, distance: 62.7
click at [318, 19] on span "B" at bounding box center [315, 19] width 9 height 13
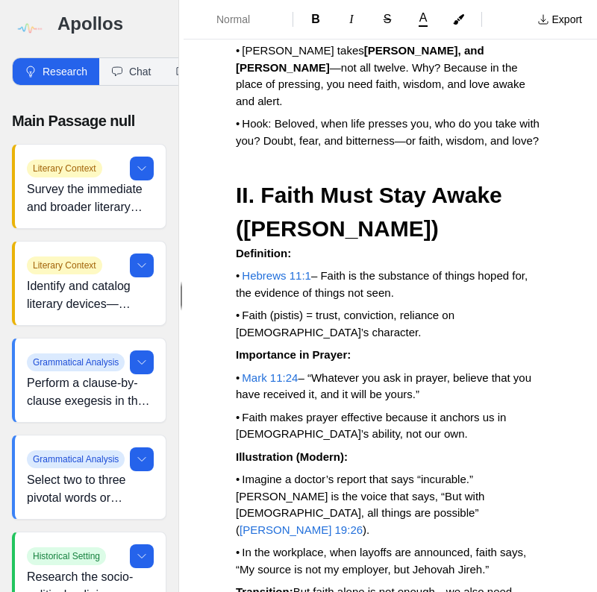
scroll to position [9664, 0]
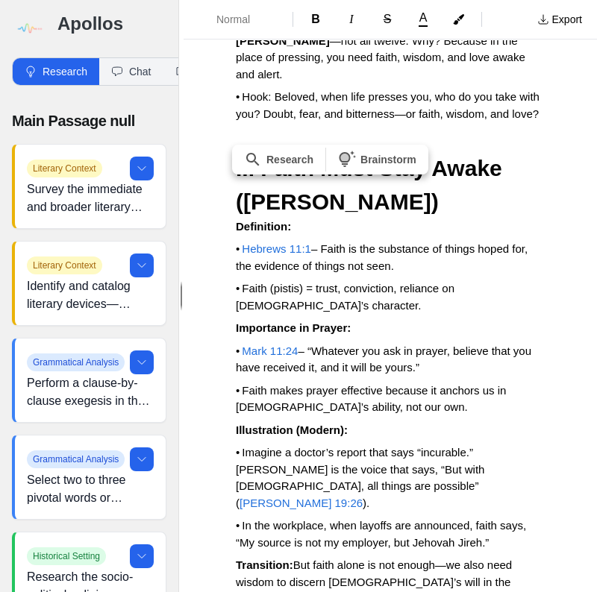
drag, startPoint x: 230, startPoint y: 219, endPoint x: 445, endPoint y: 216, distance: 214.9
click at [236, 21] on span "Normal" at bounding box center [242, 19] width 52 height 15
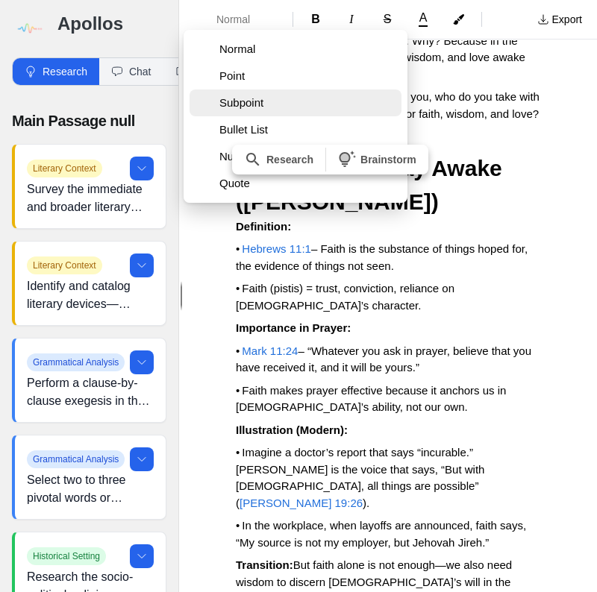
click at [233, 100] on span "Subpoint" at bounding box center [307, 103] width 176 height 15
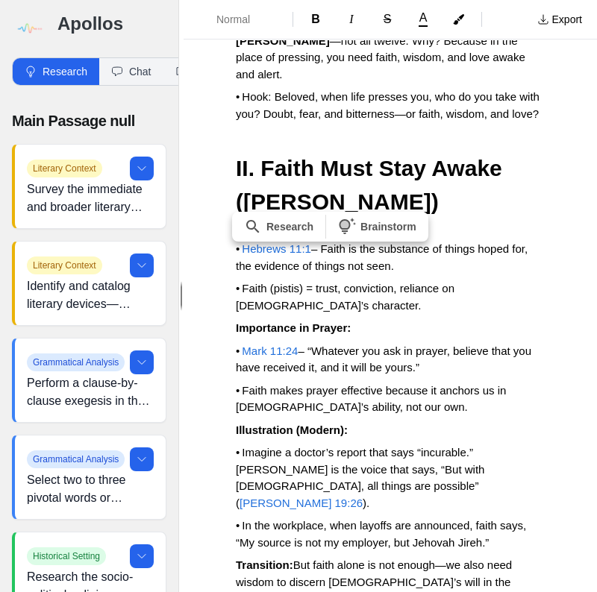
drag, startPoint x: 291, startPoint y: 292, endPoint x: 236, endPoint y: 286, distance: 55.6
click at [315, 25] on span "B" at bounding box center [315, 19] width 9 height 13
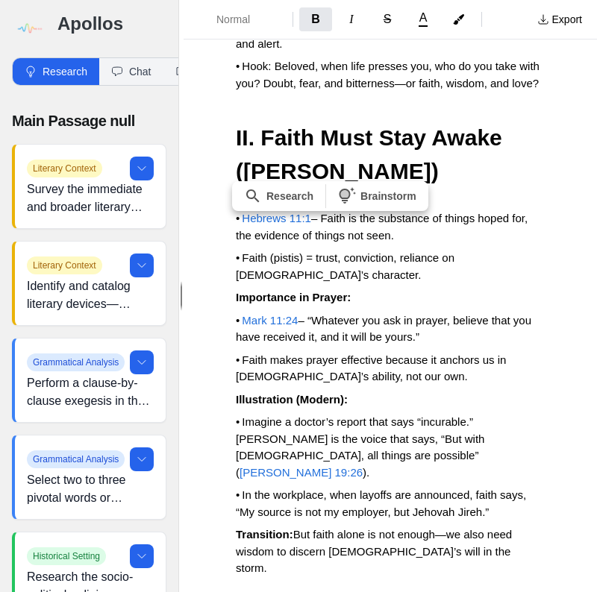
scroll to position [9784, 0]
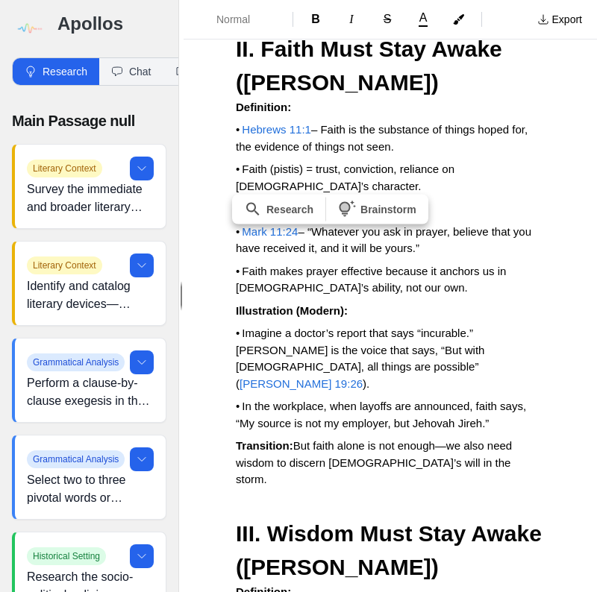
drag, startPoint x: 230, startPoint y: 270, endPoint x: 362, endPoint y: 272, distance: 132.1
click at [313, 19] on span "B" at bounding box center [315, 19] width 9 height 13
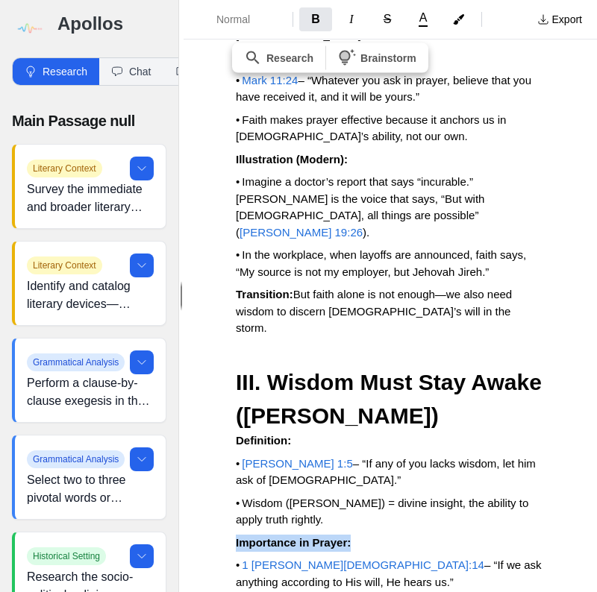
scroll to position [9963, 0]
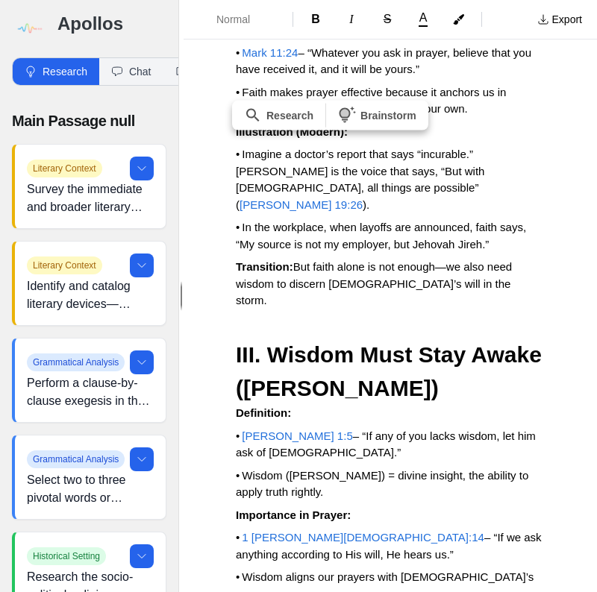
drag, startPoint x: 229, startPoint y: 176, endPoint x: 361, endPoint y: 180, distance: 132.1
click at [318, 19] on span "B" at bounding box center [315, 19] width 9 height 13
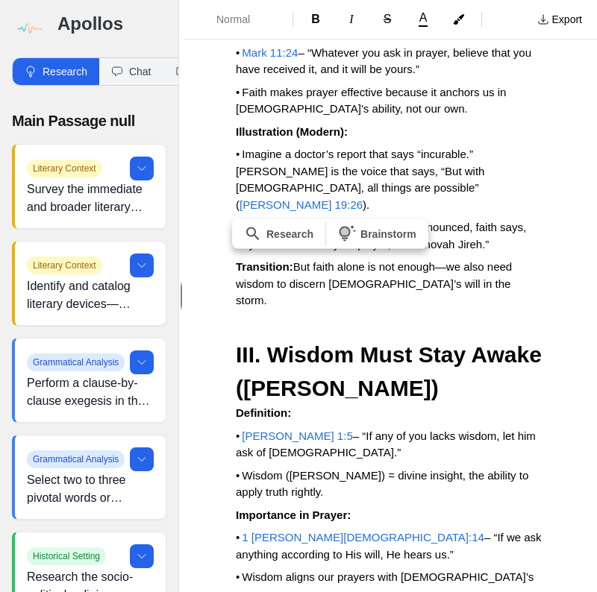
drag, startPoint x: 234, startPoint y: 298, endPoint x: 298, endPoint y: 260, distance: 74.6
click at [313, 22] on span "B" at bounding box center [315, 19] width 9 height 13
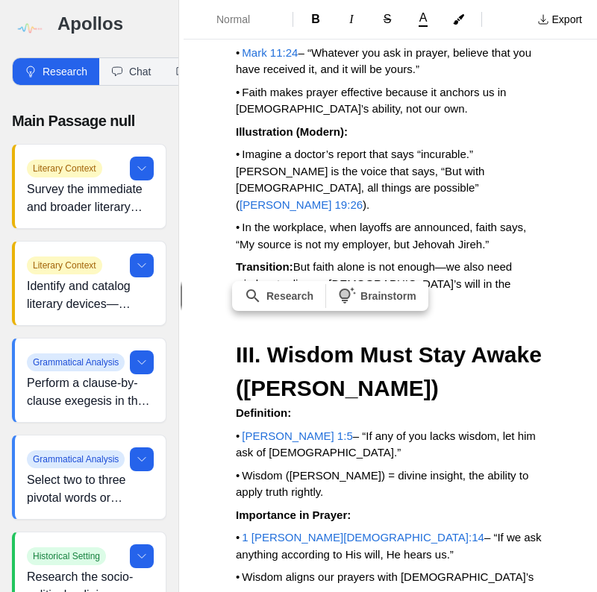
drag, startPoint x: 409, startPoint y: 355, endPoint x: 233, endPoint y: 362, distance: 176.2
click at [247, 13] on span "Normal" at bounding box center [242, 19] width 52 height 15
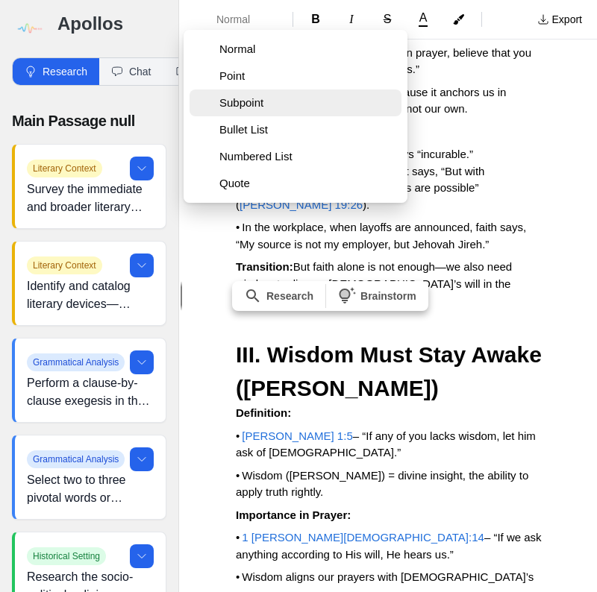
click at [244, 104] on span "Subpoint" at bounding box center [307, 103] width 176 height 15
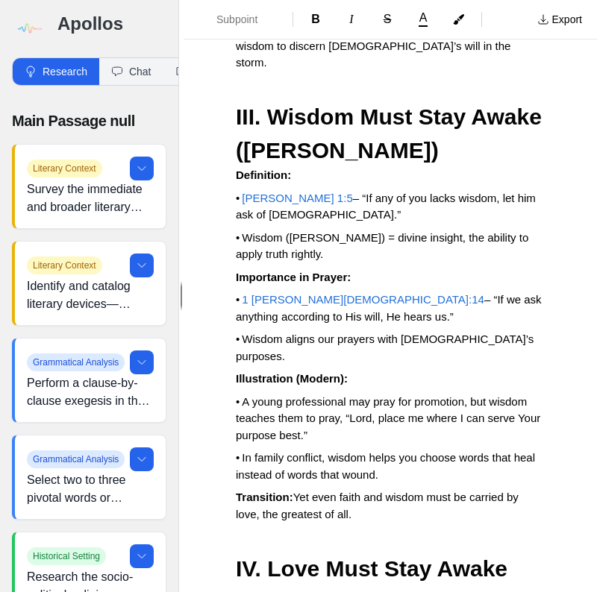
scroll to position [10202, 0]
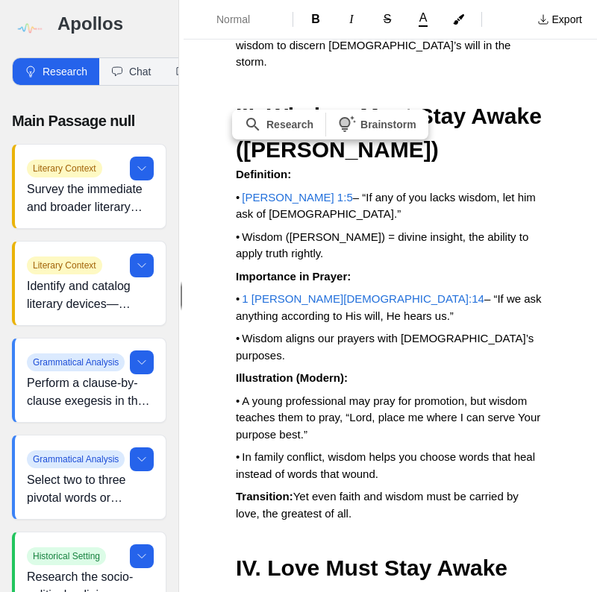
drag, startPoint x: 289, startPoint y: 185, endPoint x: 236, endPoint y: 188, distance: 53.1
click at [311, 16] on span "B" at bounding box center [315, 19] width 9 height 13
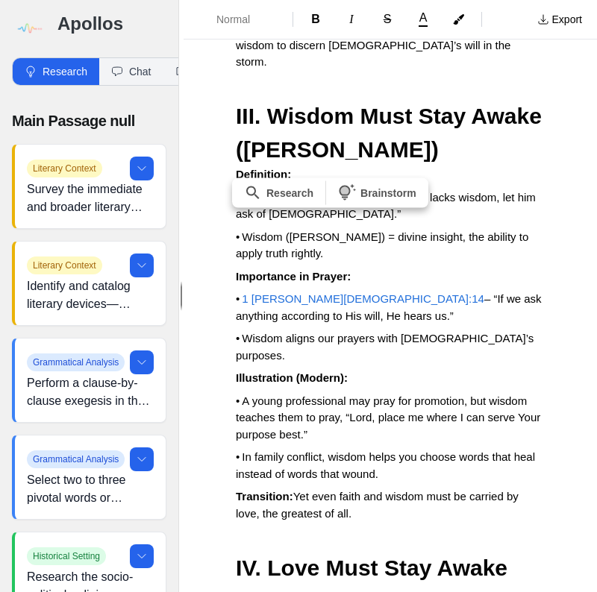
drag, startPoint x: 239, startPoint y: 251, endPoint x: 357, endPoint y: 259, distance: 118.2
click at [315, 27] on button "B" at bounding box center [315, 19] width 33 height 24
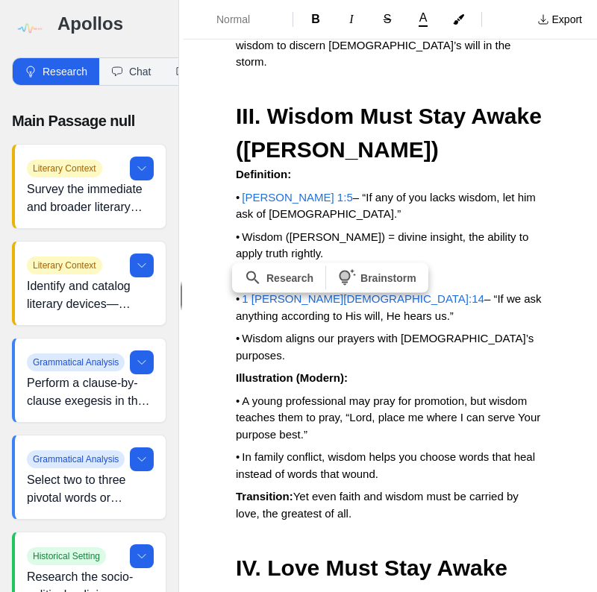
drag, startPoint x: 348, startPoint y: 340, endPoint x: 233, endPoint y: 340, distance: 115.7
click at [316, 20] on span "B" at bounding box center [315, 19] width 9 height 13
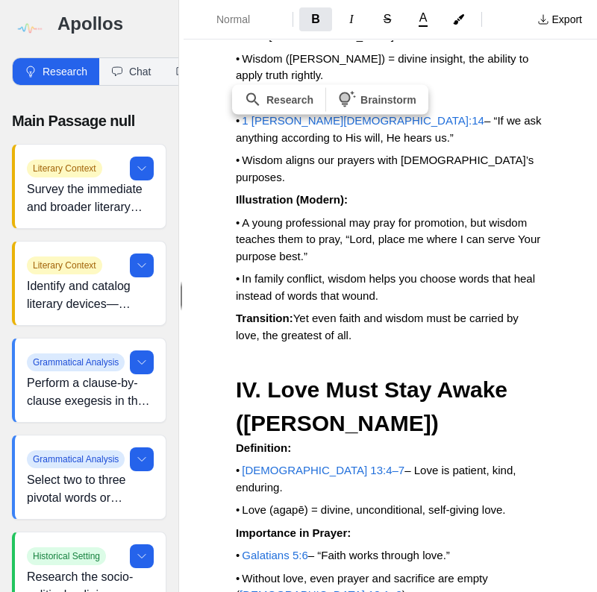
scroll to position [10381, 0]
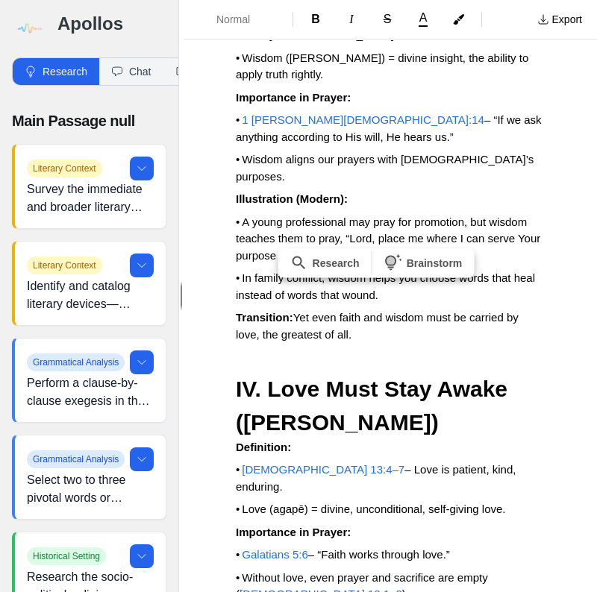
drag, startPoint x: 385, startPoint y: 325, endPoint x: 281, endPoint y: 329, distance: 104.5
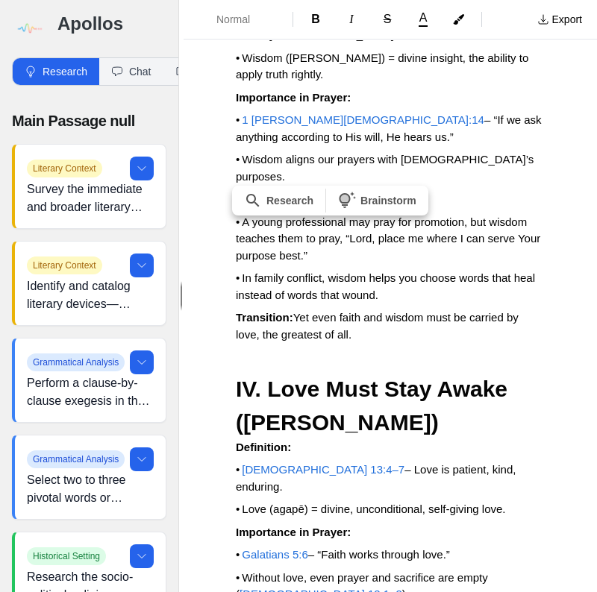
drag, startPoint x: 232, startPoint y: 260, endPoint x: 290, endPoint y: 267, distance: 58.7
click at [316, 19] on span "B" at bounding box center [315, 19] width 9 height 13
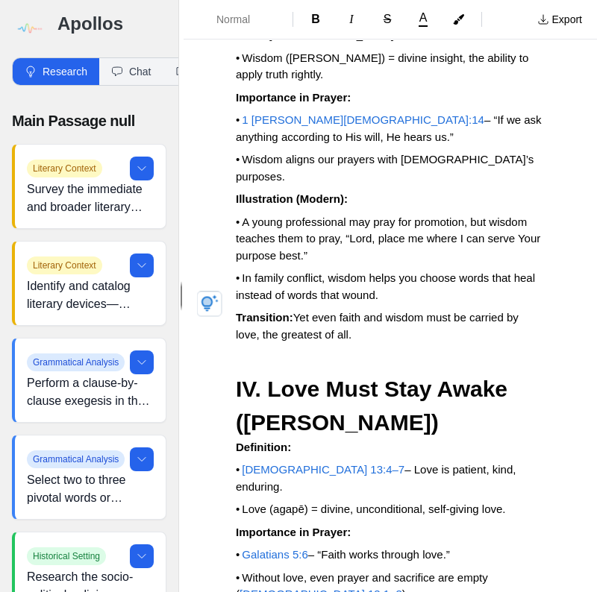
drag, startPoint x: 367, startPoint y: 291, endPoint x: 353, endPoint y: 301, distance: 17.2
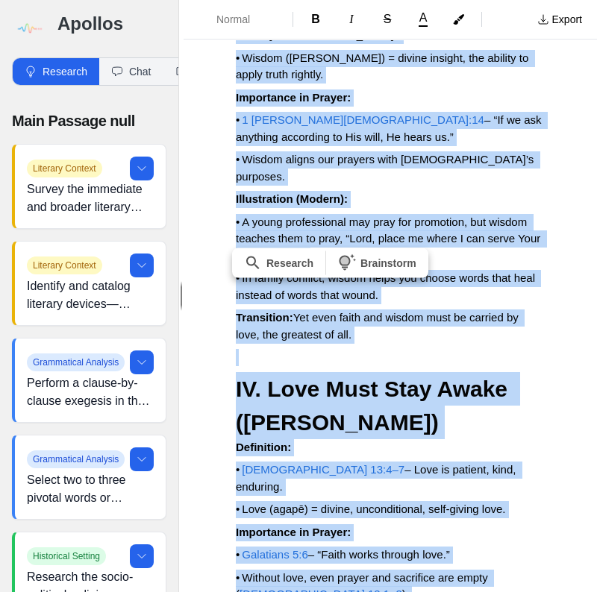
drag, startPoint x: 382, startPoint y: 328, endPoint x: 222, endPoint y: 331, distance: 159.7
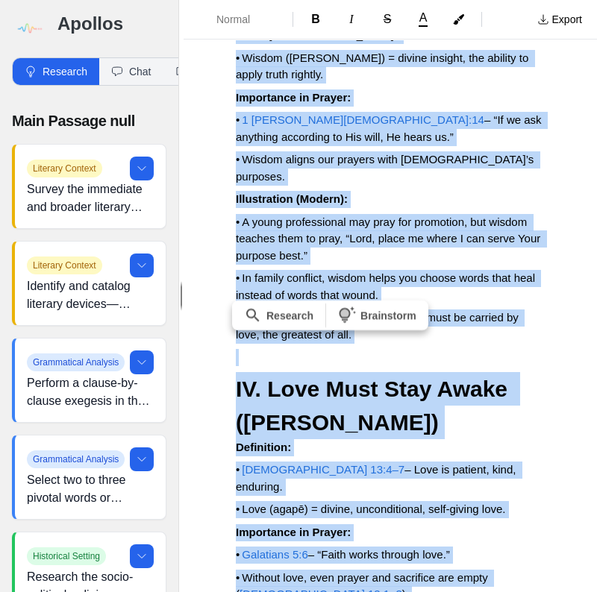
drag, startPoint x: 491, startPoint y: 313, endPoint x: 431, endPoint y: 327, distance: 61.9
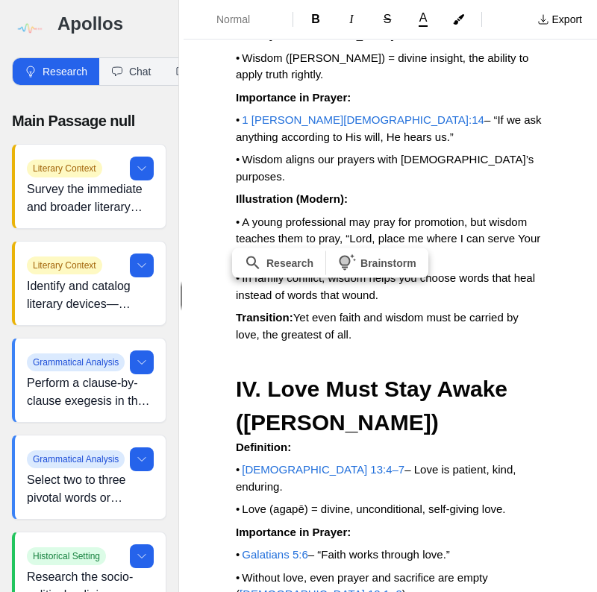
drag, startPoint x: 231, startPoint y: 324, endPoint x: 389, endPoint y: 333, distance: 157.7
click at [314, 23] on span "B" at bounding box center [315, 19] width 9 height 13
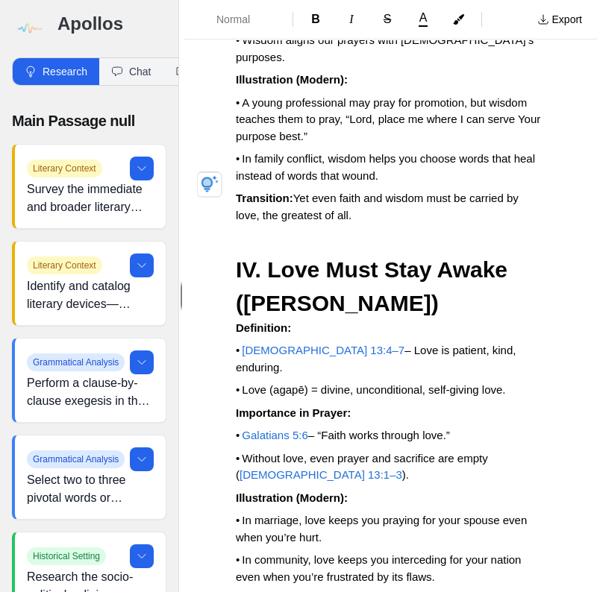
scroll to position [10560, 0]
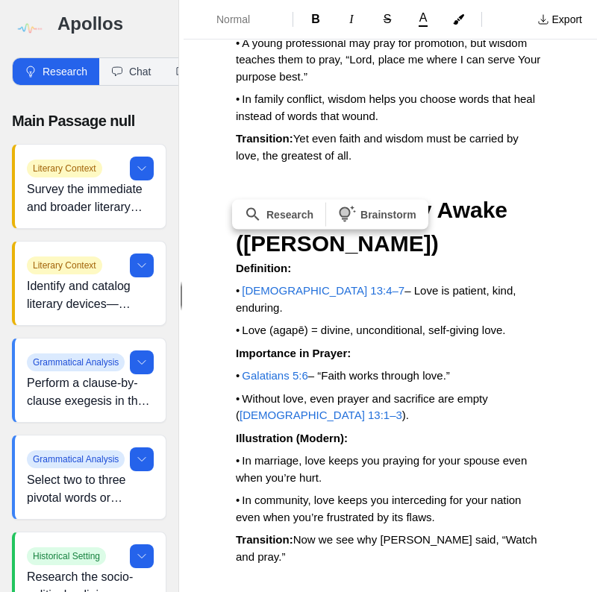
drag, startPoint x: 234, startPoint y: 278, endPoint x: 440, endPoint y: 278, distance: 205.9
click at [319, 20] on span "B" at bounding box center [315, 19] width 9 height 13
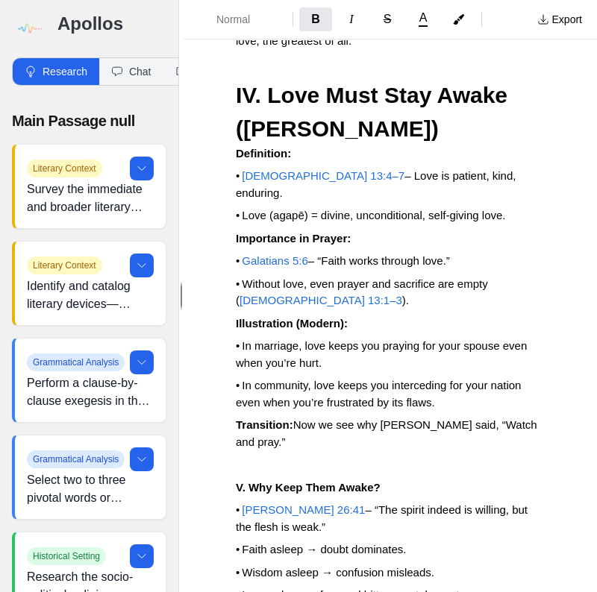
scroll to position [10679, 0]
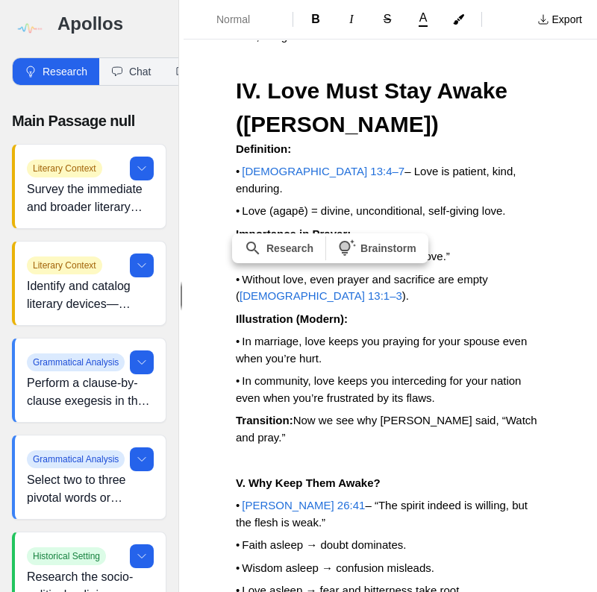
drag, startPoint x: 232, startPoint y: 314, endPoint x: 487, endPoint y: 304, distance: 254.6
click at [316, 20] on span "B" at bounding box center [315, 19] width 9 height 13
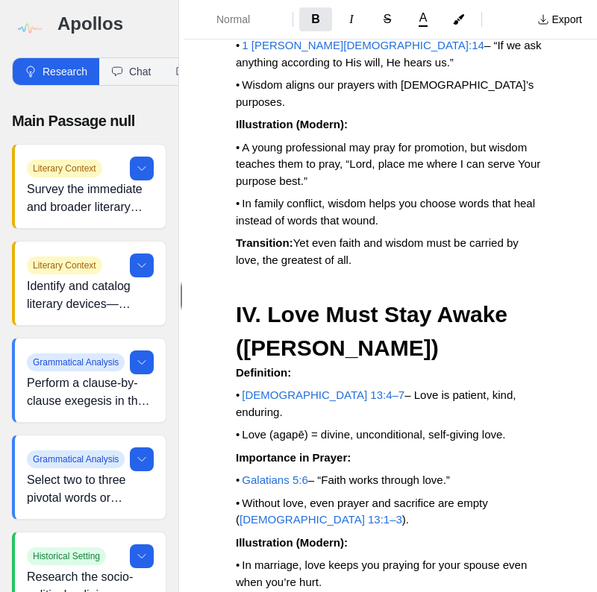
scroll to position [10515, 0]
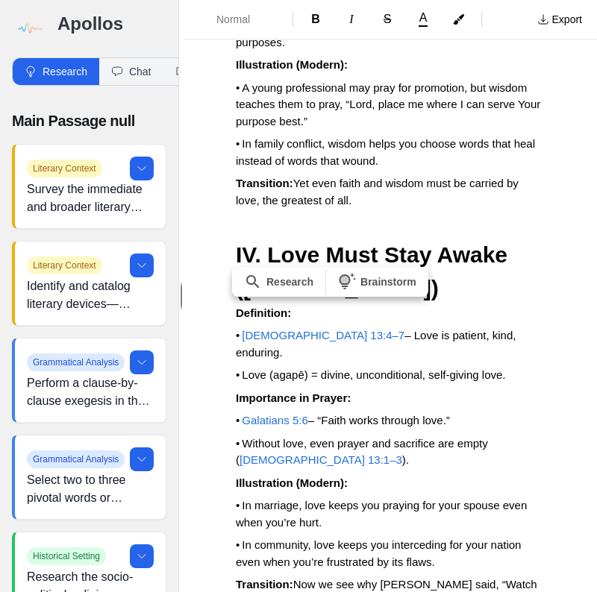
drag, startPoint x: 232, startPoint y: 343, endPoint x: 307, endPoint y: 344, distance: 74.6
click at [313, 24] on span "B" at bounding box center [315, 19] width 9 height 13
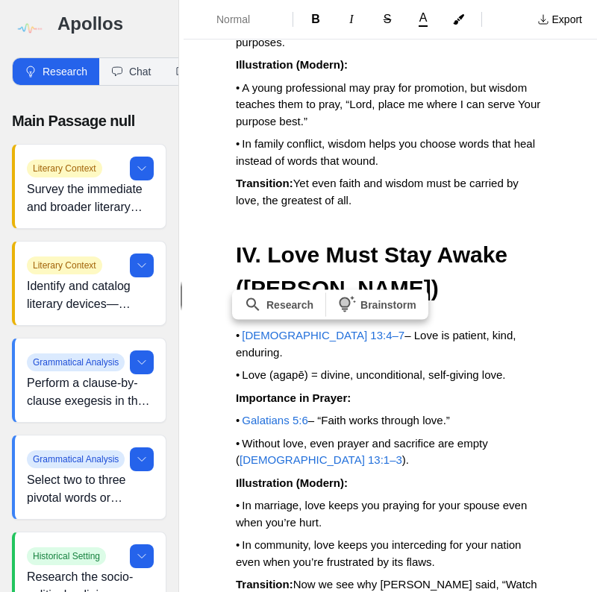
drag, startPoint x: 233, startPoint y: 369, endPoint x: 333, endPoint y: 367, distance: 100.0
click at [307, 16] on button "B" at bounding box center [315, 19] width 33 height 24
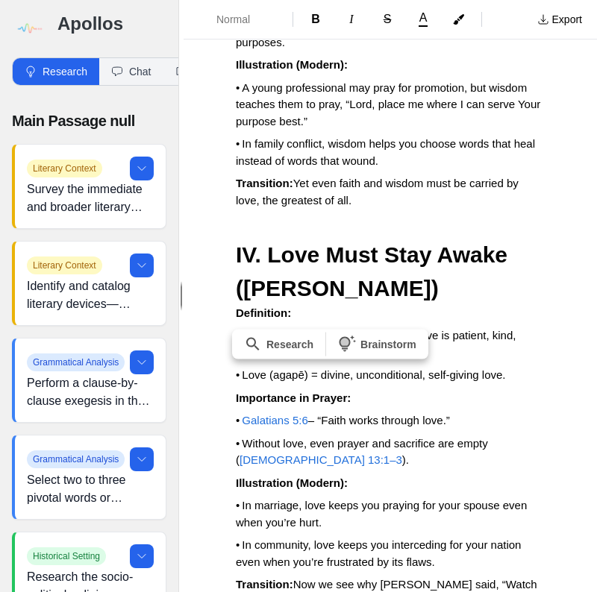
drag, startPoint x: 236, startPoint y: 407, endPoint x: 325, endPoint y: 409, distance: 89.6
click at [319, 19] on span "B" at bounding box center [315, 19] width 9 height 13
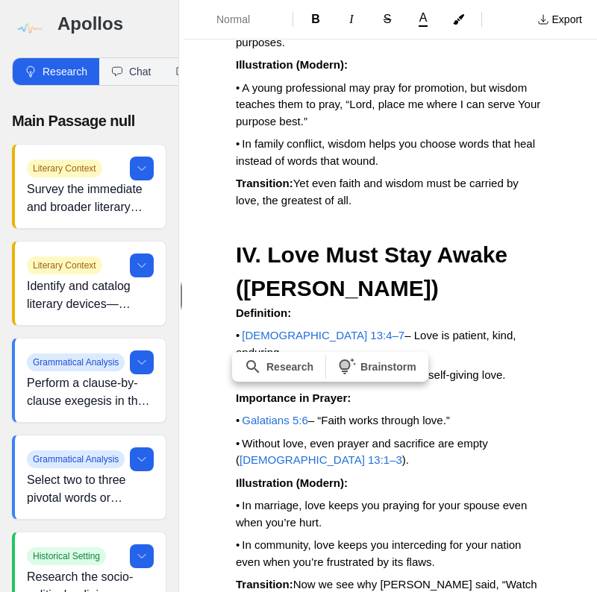
drag, startPoint x: 237, startPoint y: 430, endPoint x: 328, endPoint y: 432, distance: 91.8
click at [319, 22] on button "B" at bounding box center [315, 19] width 33 height 24
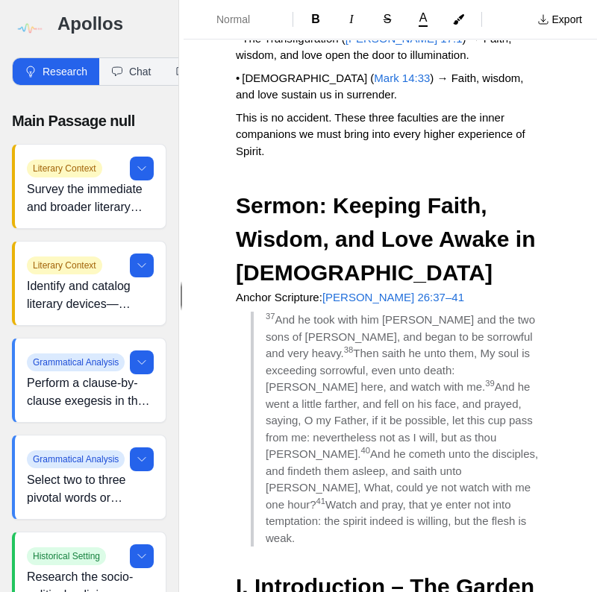
scroll to position [9023, 0]
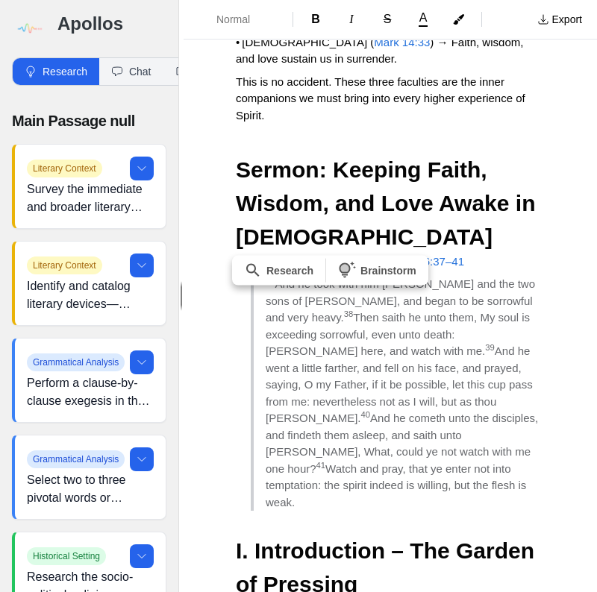
drag, startPoint x: 278, startPoint y: 331, endPoint x: 228, endPoint y: 328, distance: 49.3
click at [313, 23] on span "B" at bounding box center [315, 19] width 9 height 13
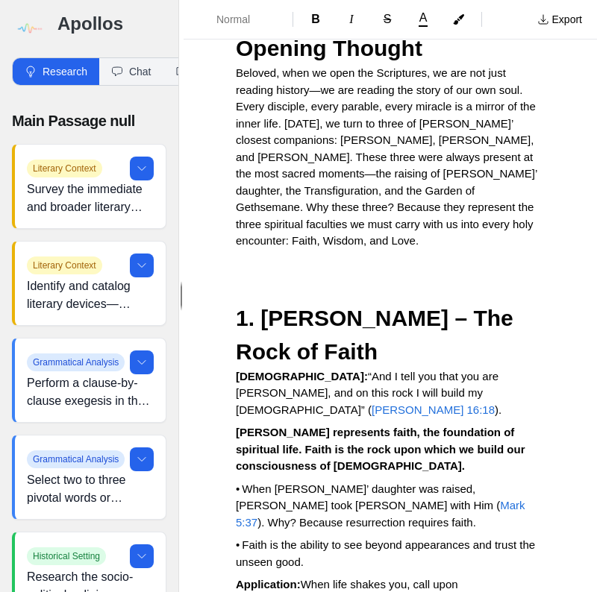
scroll to position [7411, 0]
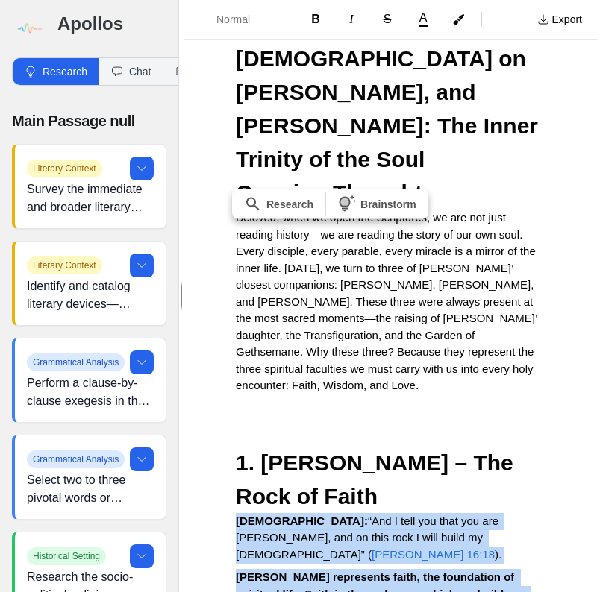
drag, startPoint x: 231, startPoint y: 263, endPoint x: 357, endPoint y: 436, distance: 213.6
copy div "Scripture: “And I tell you that you are [PERSON_NAME], and on this rock I will …"
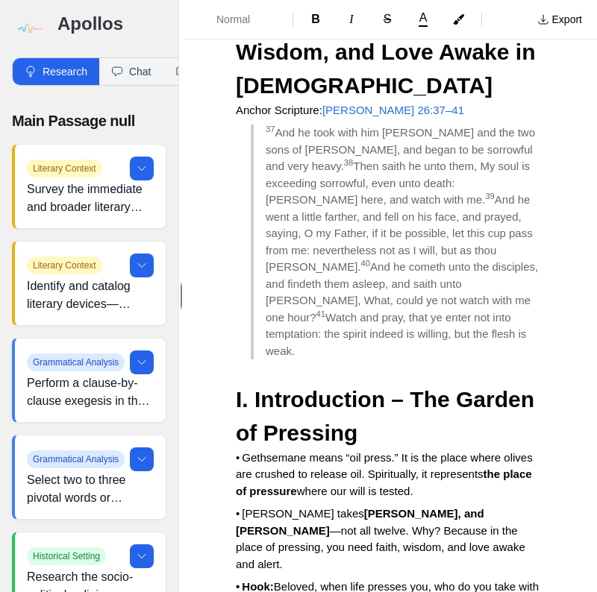
scroll to position [9202, 0]
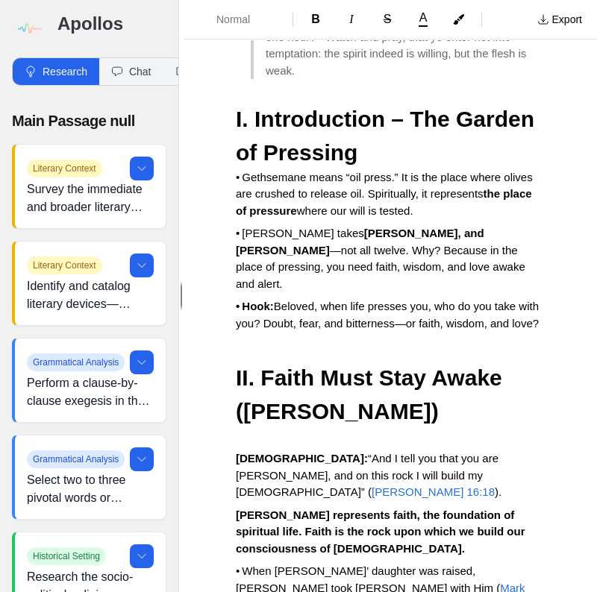
scroll to position [9500, 0]
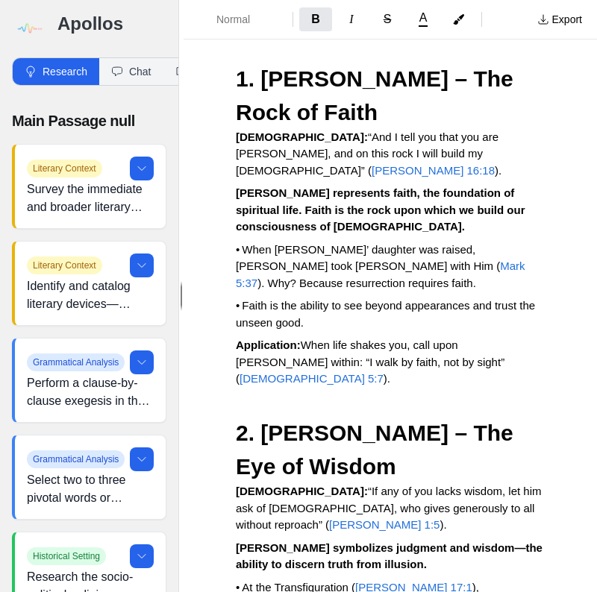
scroll to position [7709, 0]
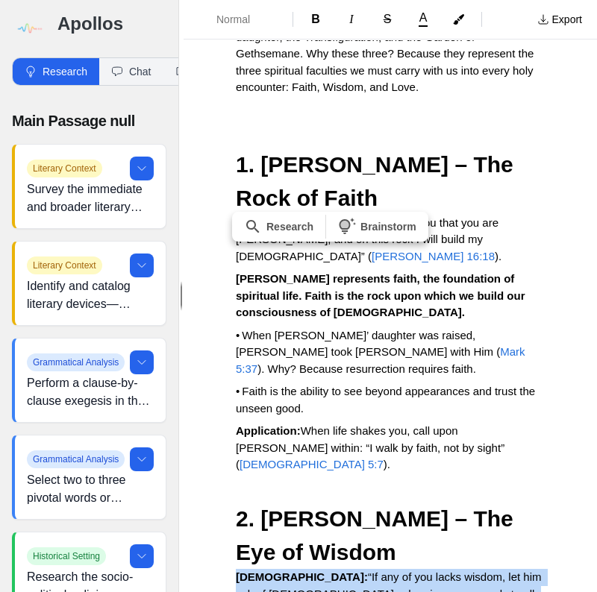
drag, startPoint x: 230, startPoint y: 284, endPoint x: 498, endPoint y: 498, distance: 343.5
copy div "[DEMOGRAPHIC_DATA]: “If any of you lacks wisdom, let him ask of [DEMOGRAPHIC_DA…"
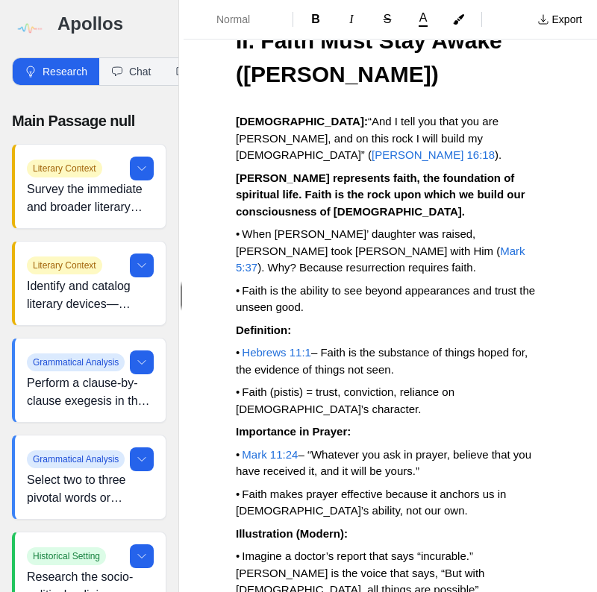
scroll to position [9799, 0]
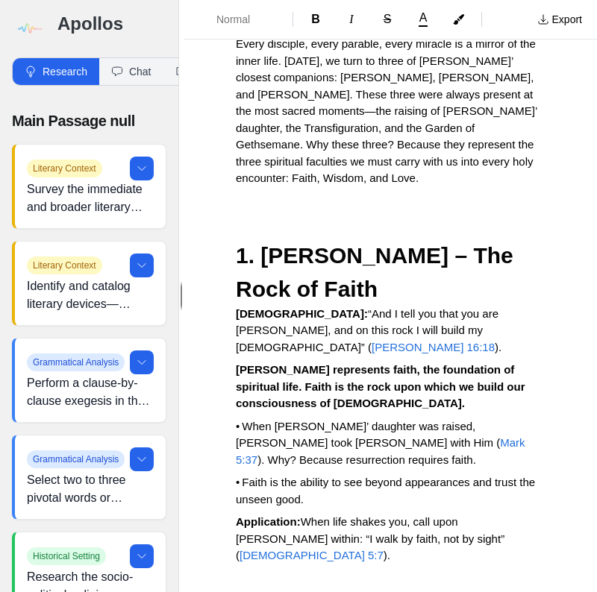
scroll to position [7650, 0]
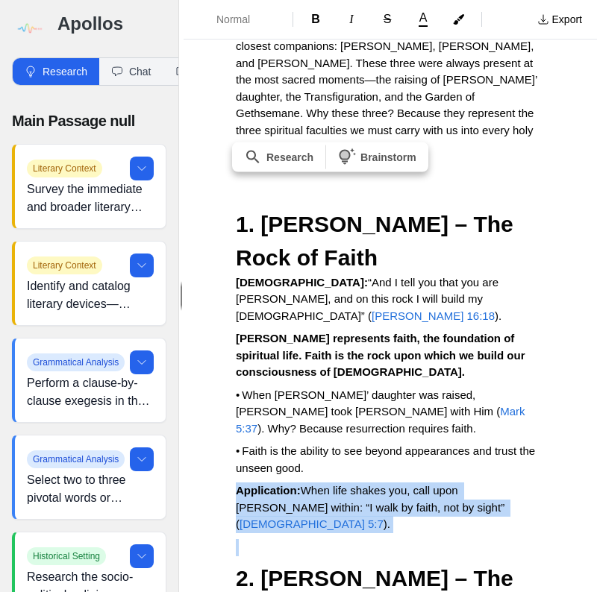
drag, startPoint x: 238, startPoint y: 223, endPoint x: 549, endPoint y: 254, distance: 312.7
copy p "Application: When life shakes you, call upon [PERSON_NAME] within: “I walk by f…"
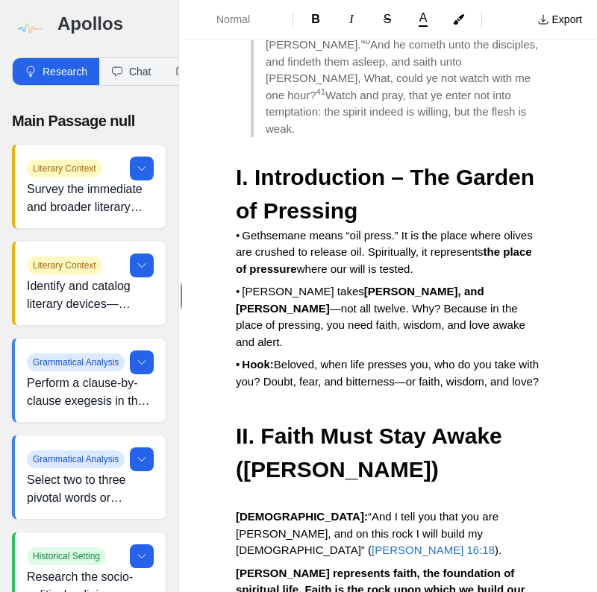
scroll to position [9441, 0]
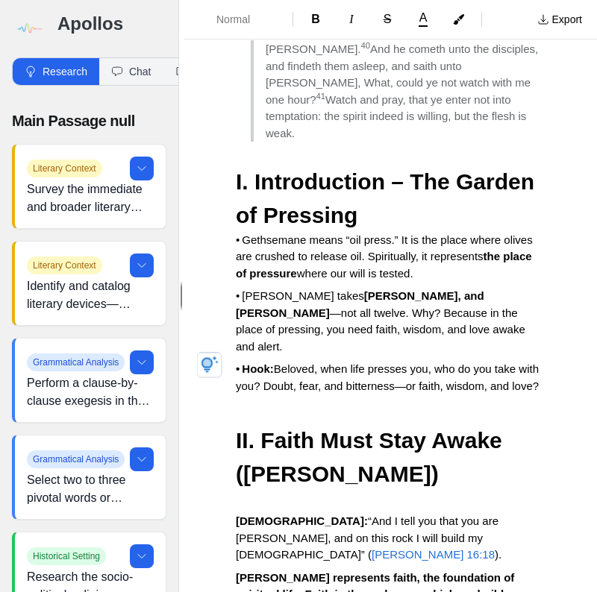
scroll to position [9321, 0]
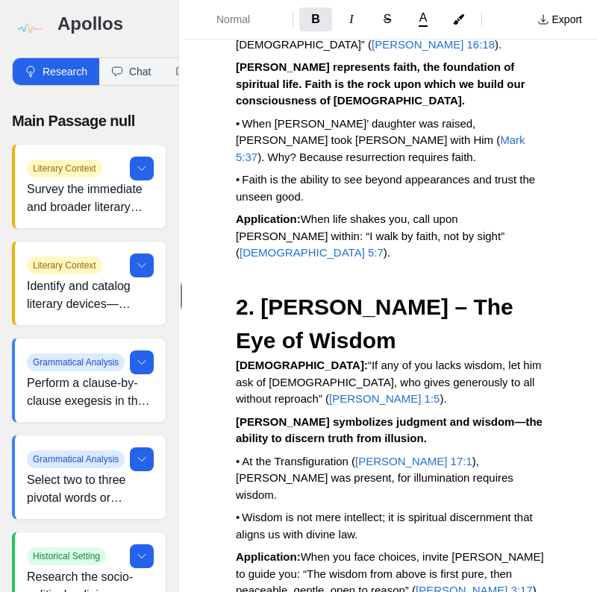
scroll to position [8068, 0]
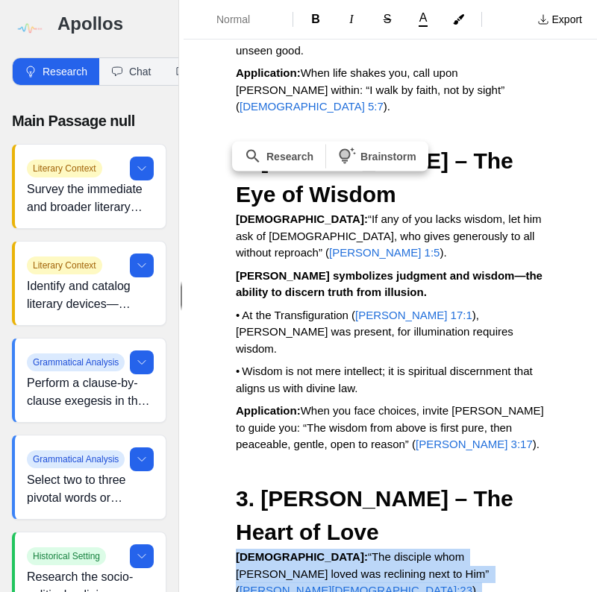
drag, startPoint x: 235, startPoint y: 219, endPoint x: 457, endPoint y: 395, distance: 283.6
copy div "Scripture: “The disciple whom [PERSON_NAME] loved was reclining next to Him” ( …"
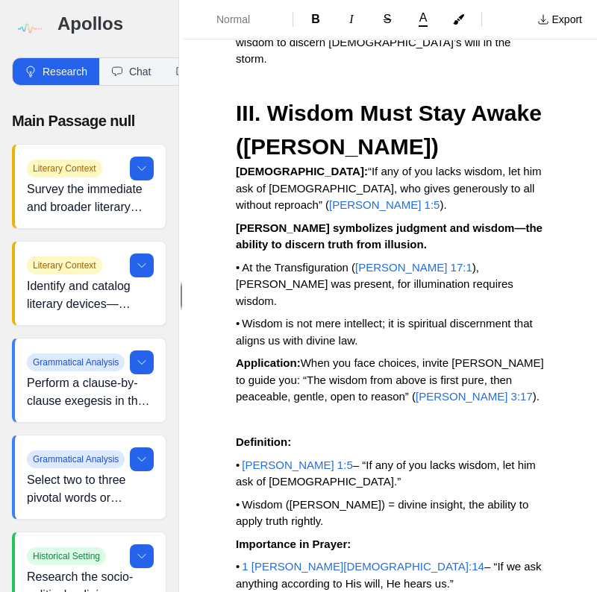
scroll to position [10575, 0]
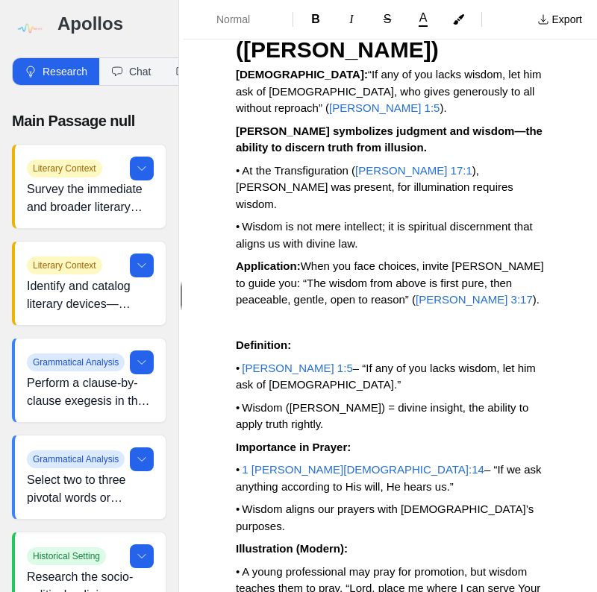
scroll to position [10694, 0]
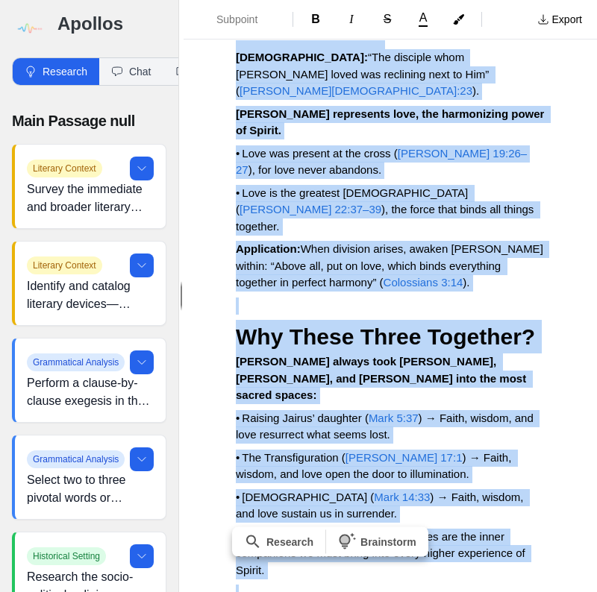
scroll to position [8653, 0]
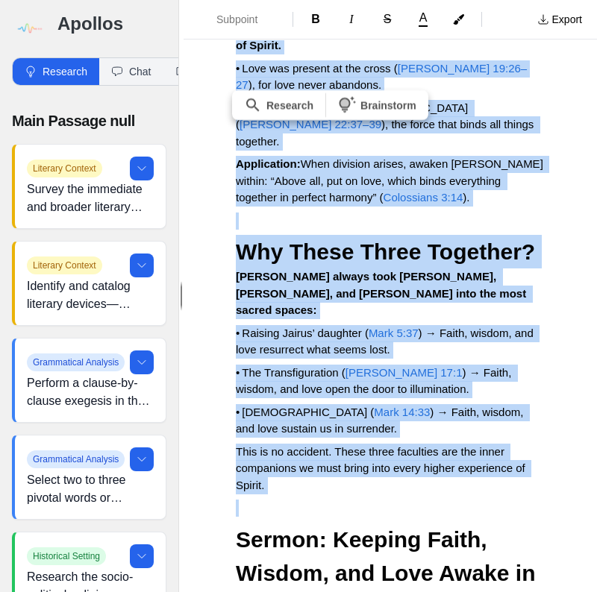
drag, startPoint x: 237, startPoint y: 243, endPoint x: 534, endPoint y: 125, distance: 319.8
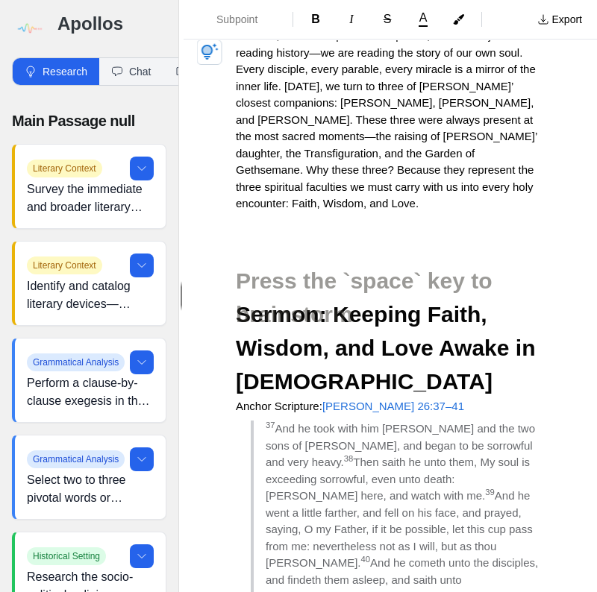
scroll to position [7598, 0]
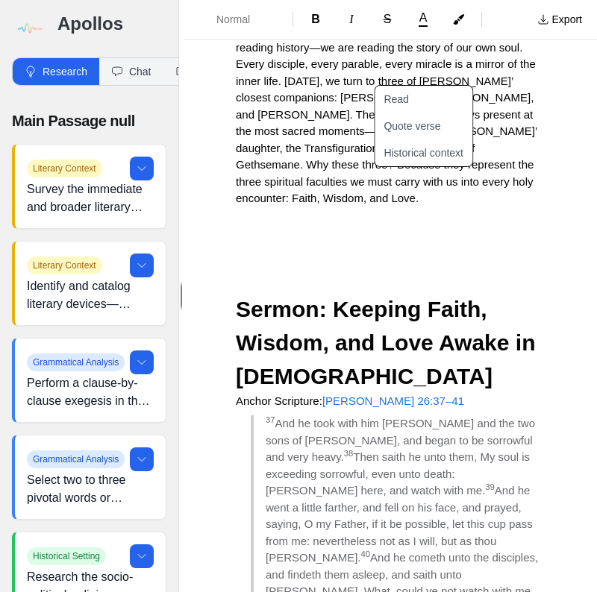
click at [376, 395] on span "[PERSON_NAME] 26:37–41" at bounding box center [393, 401] width 142 height 13
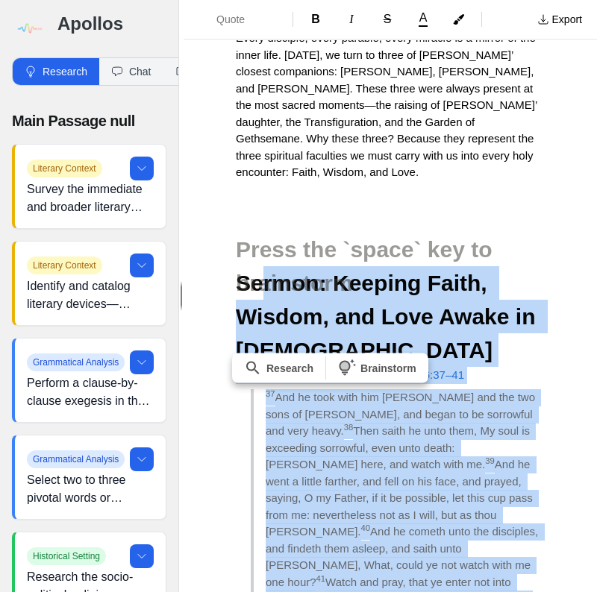
scroll to position [7577, 0]
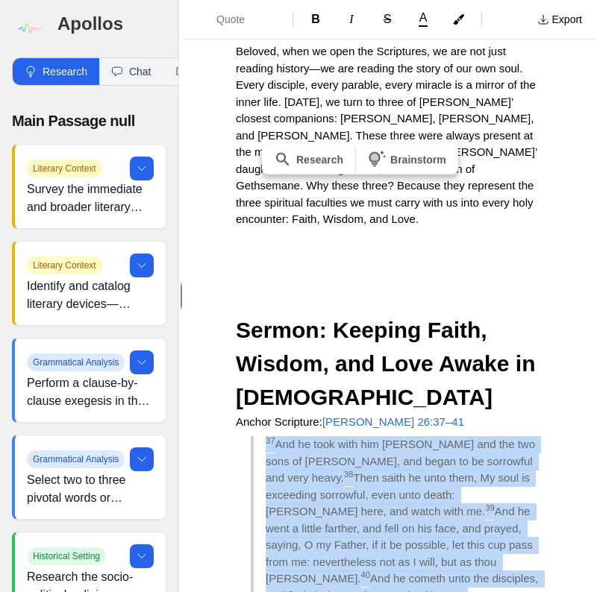
drag, startPoint x: 433, startPoint y: 224, endPoint x: 255, endPoint y: 216, distance: 177.8
click at [255, 437] on blockquote "37 And he took with him [PERSON_NAME] and the two sons of [PERSON_NAME], and be…" at bounding box center [398, 554] width 294 height 235
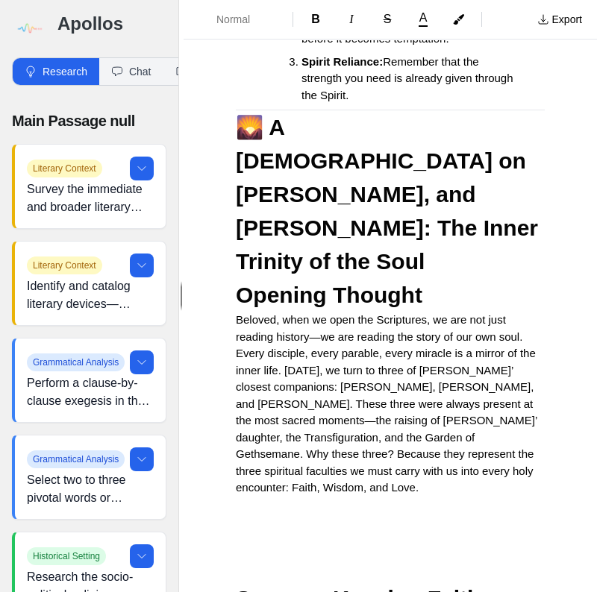
scroll to position [7339, 0]
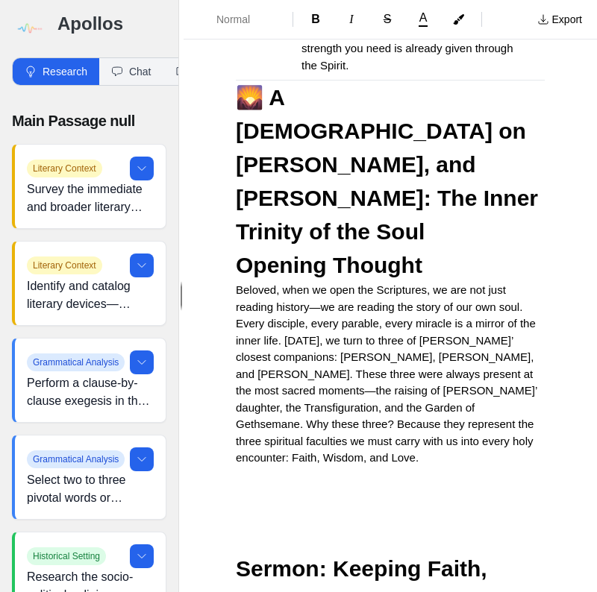
click at [241, 557] on span "Sermon: Keeping Faith, Wisdom, and Love Awake in [DEMOGRAPHIC_DATA]" at bounding box center [389, 603] width 306 height 92
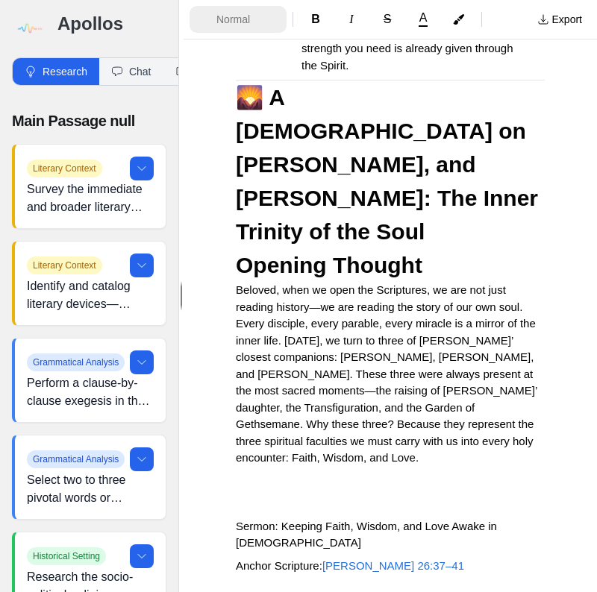
click at [228, 24] on span "Normal" at bounding box center [242, 19] width 52 height 15
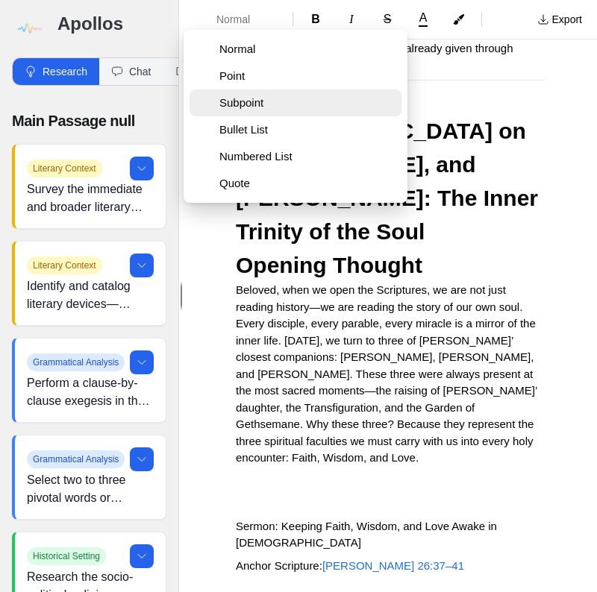
click at [226, 103] on span "Subpoint" at bounding box center [307, 103] width 176 height 15
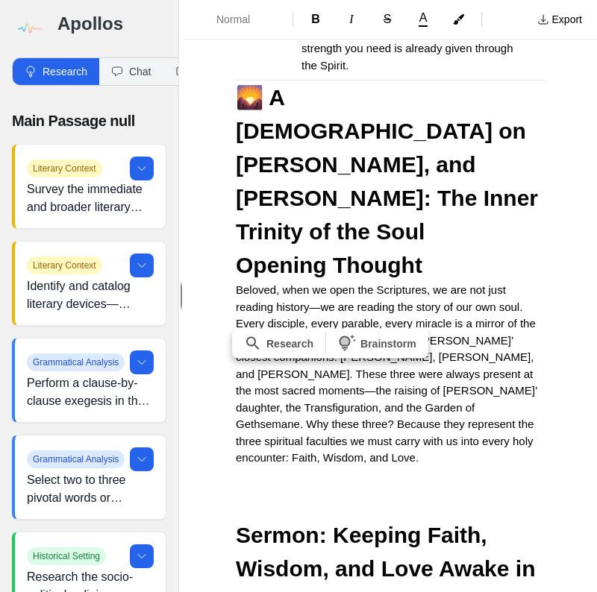
drag, startPoint x: 236, startPoint y: 406, endPoint x: 332, endPoint y: 403, distance: 96.3
click at [318, 13] on span "B" at bounding box center [315, 19] width 9 height 13
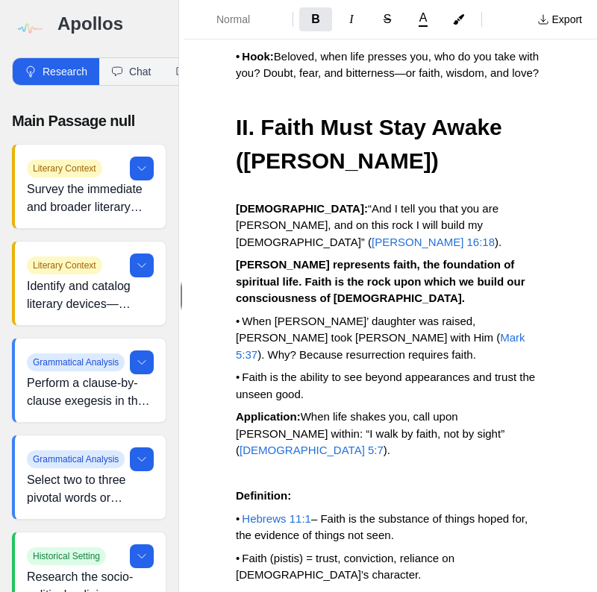
scroll to position [8234, 0]
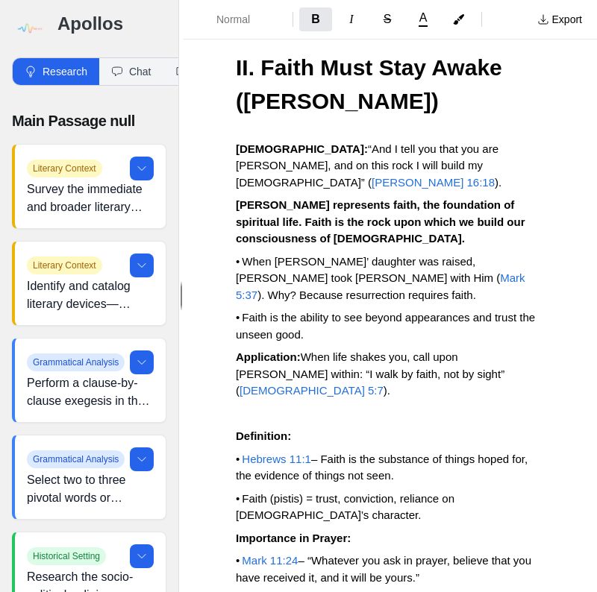
click at [302, 491] on p "• Faith (pistis) = trust, conviction, reliance on [DEMOGRAPHIC_DATA]’s characte…" at bounding box center [390, 508] width 309 height 34
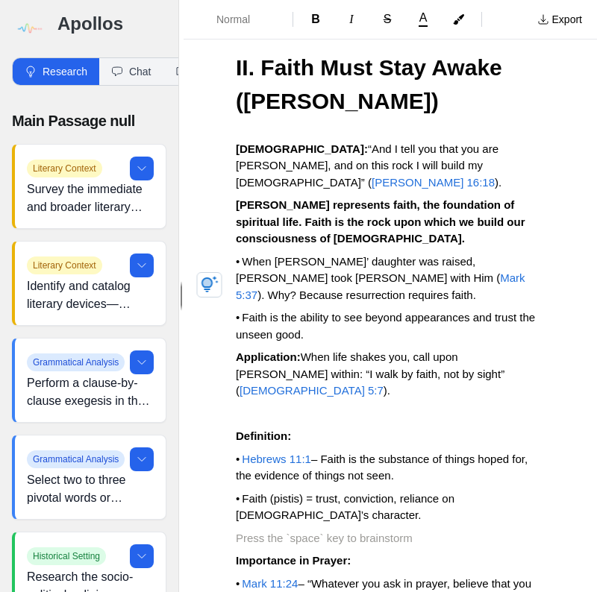
click at [251, 531] on p at bounding box center [390, 539] width 309 height 17
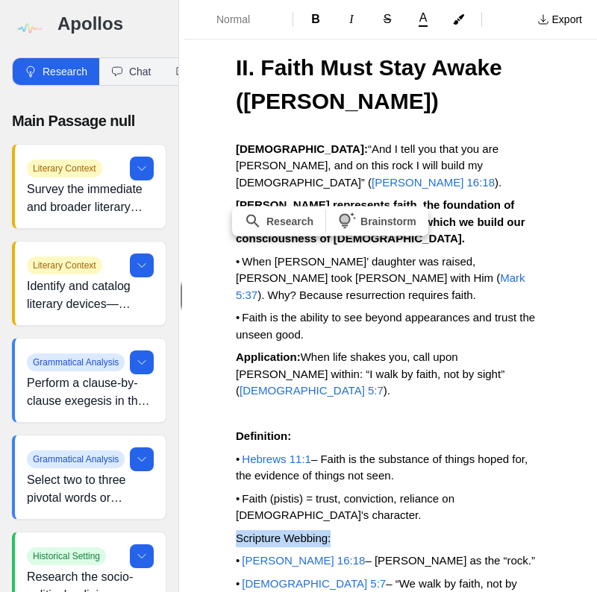
drag, startPoint x: 339, startPoint y: 284, endPoint x: 234, endPoint y: 287, distance: 105.3
click at [319, 19] on span "B" at bounding box center [315, 19] width 9 height 13
click at [392, 531] on p "Scripture Webbing:" at bounding box center [390, 539] width 309 height 17
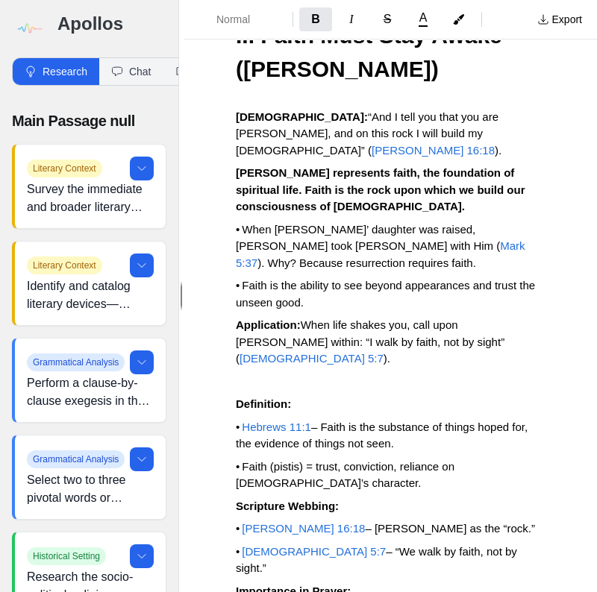
scroll to position [8353, 0]
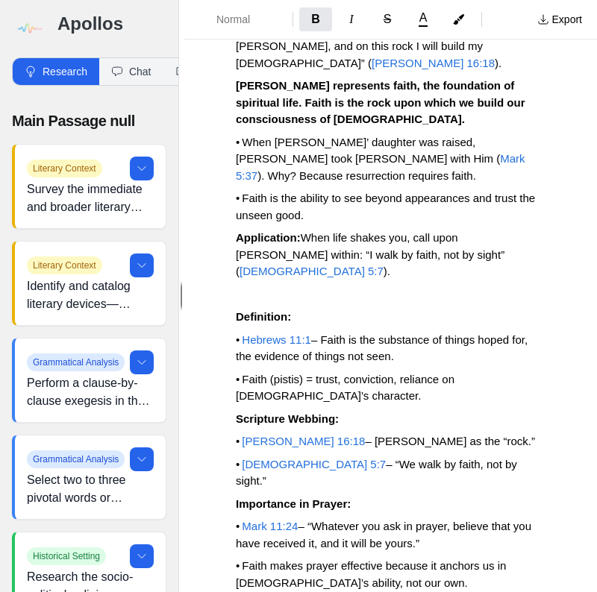
click at [384, 558] on p "• Faith makes prayer effective because it anchors us in [DEMOGRAPHIC_DATA]’s ab…" at bounding box center [390, 575] width 309 height 34
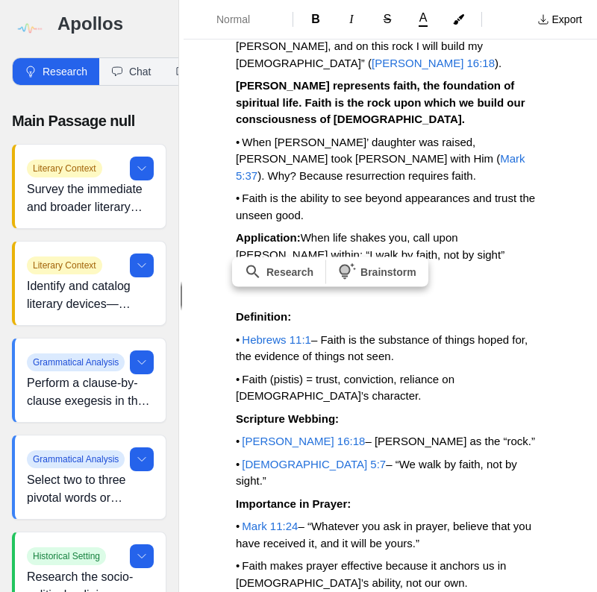
drag, startPoint x: 295, startPoint y: 334, endPoint x: 234, endPoint y: 331, distance: 62.0
click at [313, 18] on span "B" at bounding box center [315, 19] width 9 height 13
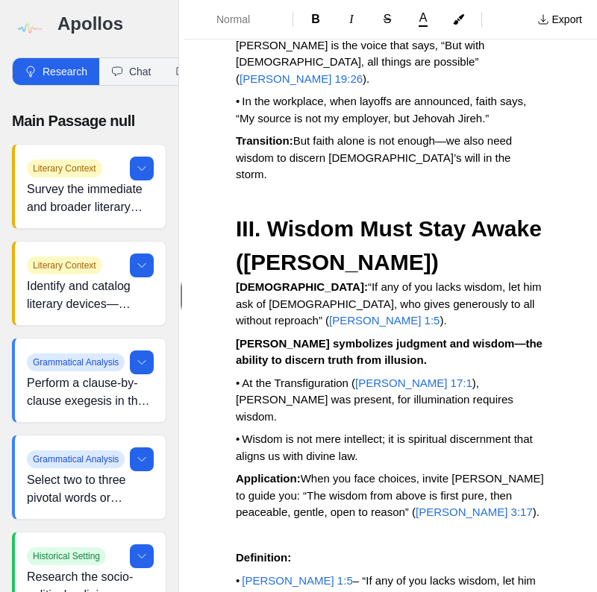
scroll to position [9070, 0]
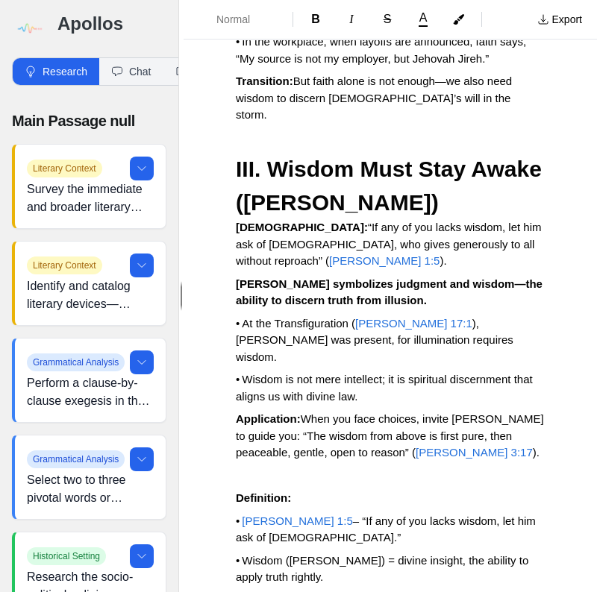
click at [314, 553] on p "• Wisdom ([PERSON_NAME]) = divine insight, the ability to apply truth rightly." at bounding box center [390, 570] width 309 height 34
click at [240, 592] on p at bounding box center [390, 600] width 309 height 17
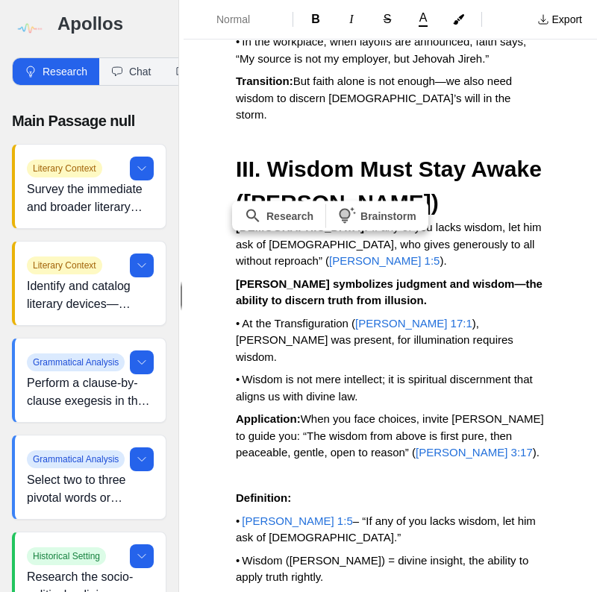
drag, startPoint x: 340, startPoint y: 278, endPoint x: 232, endPoint y: 281, distance: 108.2
click at [318, 20] on span "B" at bounding box center [315, 19] width 9 height 13
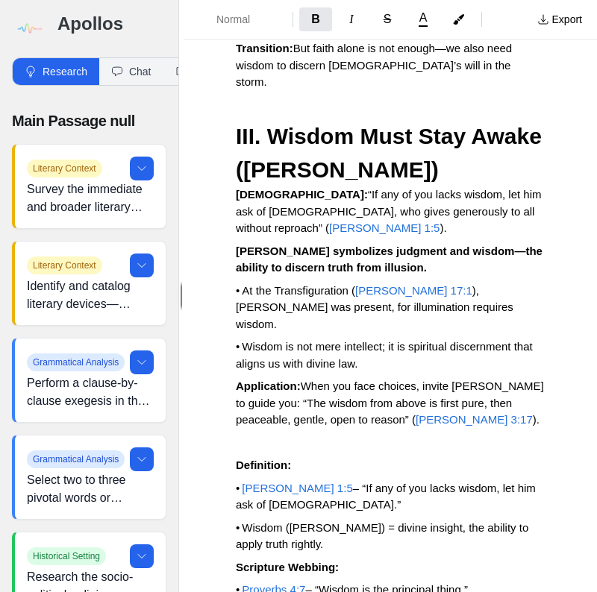
scroll to position [9129, 0]
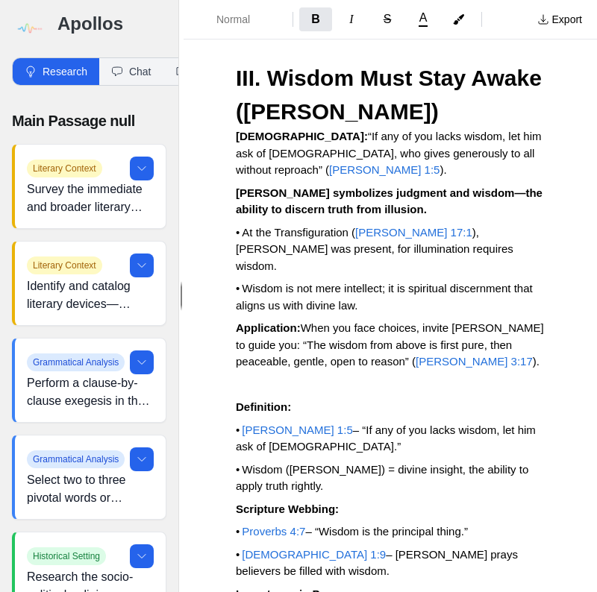
scroll to position [9189, 0]
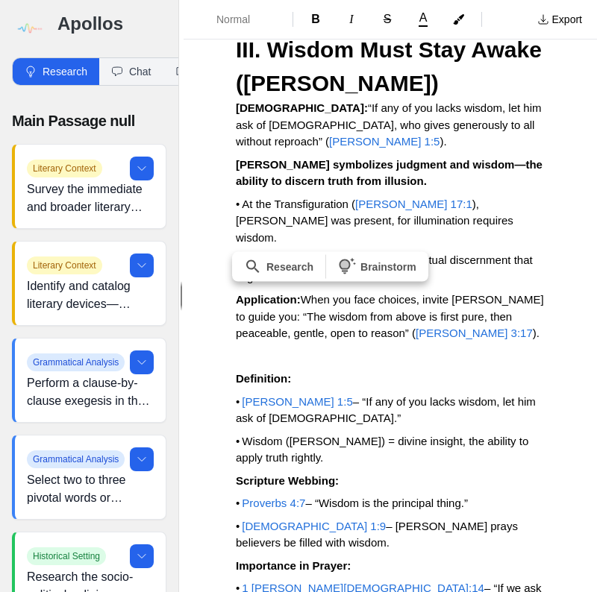
drag, startPoint x: 292, startPoint y: 328, endPoint x: 234, endPoint y: 326, distance: 59.0
click at [314, 25] on span "B" at bounding box center [315, 19] width 9 height 13
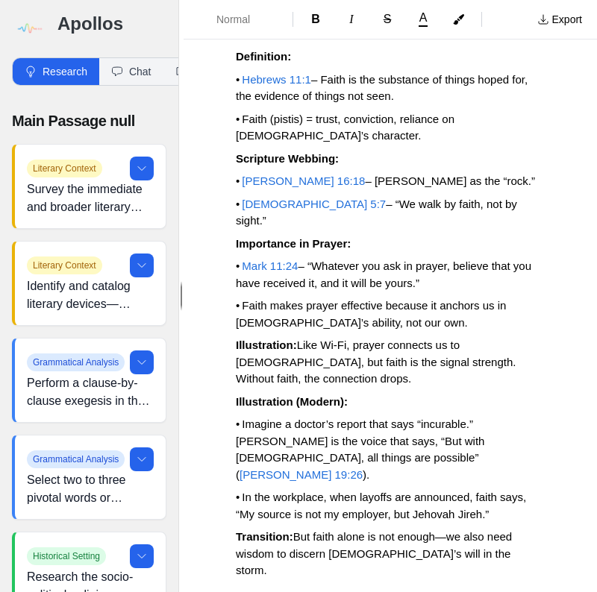
scroll to position [8592, 0]
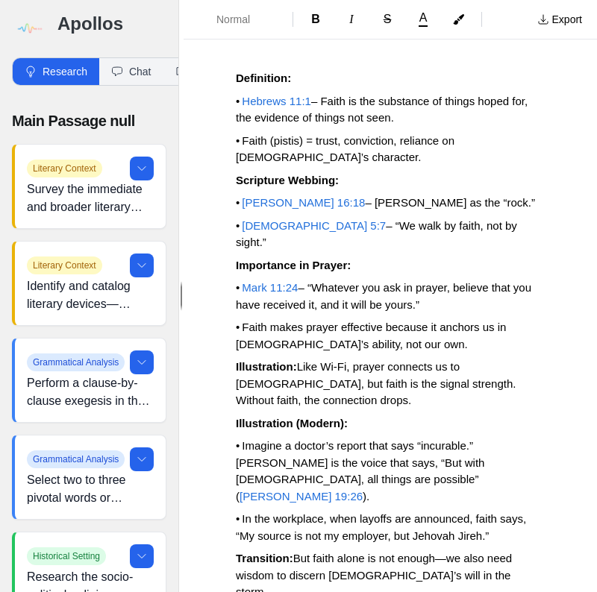
click at [297, 360] on strong "Illustration:" at bounding box center [266, 366] width 61 height 13
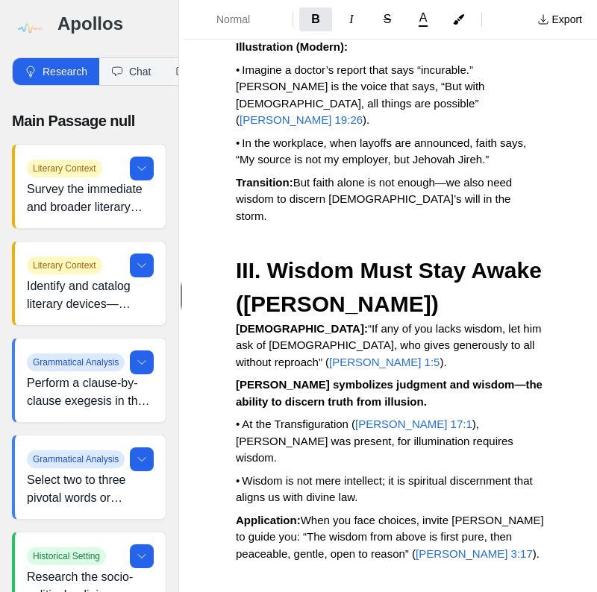
scroll to position [8950, 0]
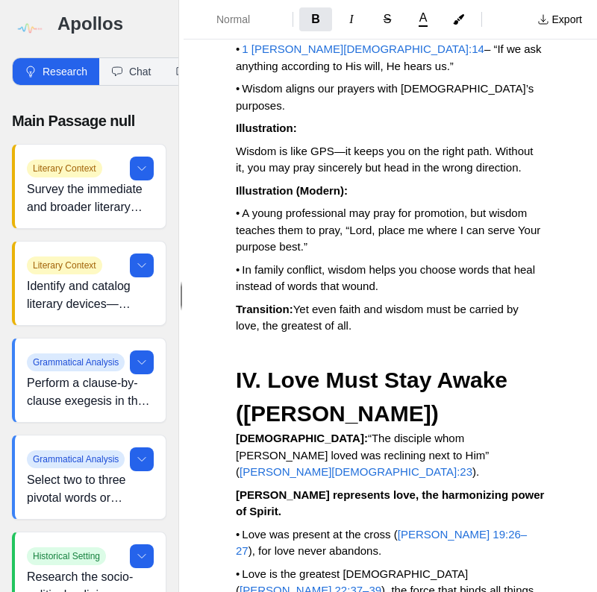
scroll to position [9786, 0]
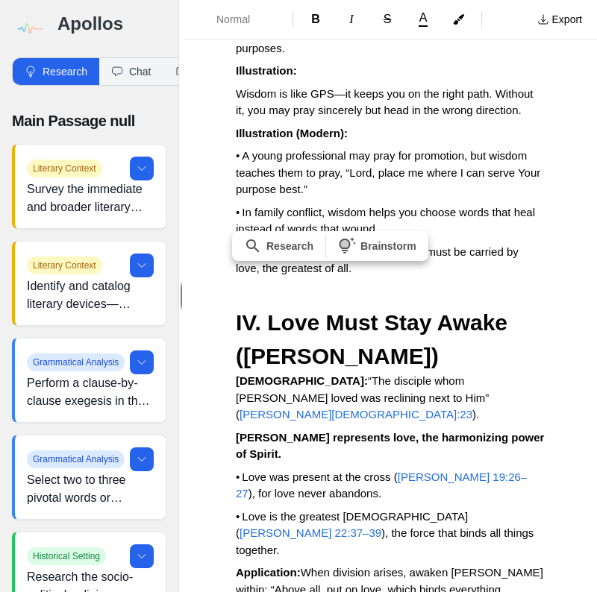
drag, startPoint x: 335, startPoint y: 309, endPoint x: 233, endPoint y: 308, distance: 102.2
click at [313, 24] on span "B" at bounding box center [315, 19] width 9 height 13
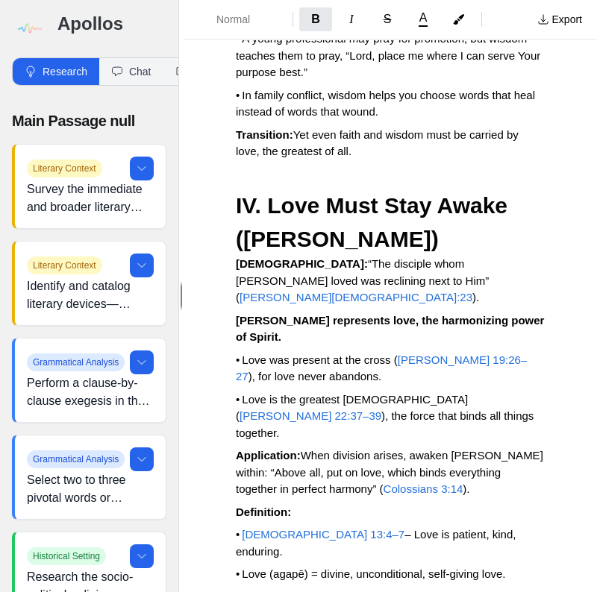
scroll to position [9905, 0]
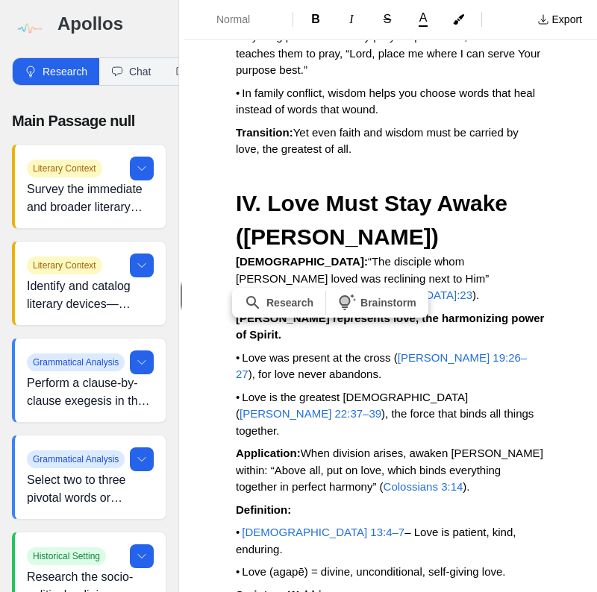
drag, startPoint x: 294, startPoint y: 366, endPoint x: 229, endPoint y: 367, distance: 64.9
click at [316, 25] on span "B" at bounding box center [315, 19] width 9 height 13
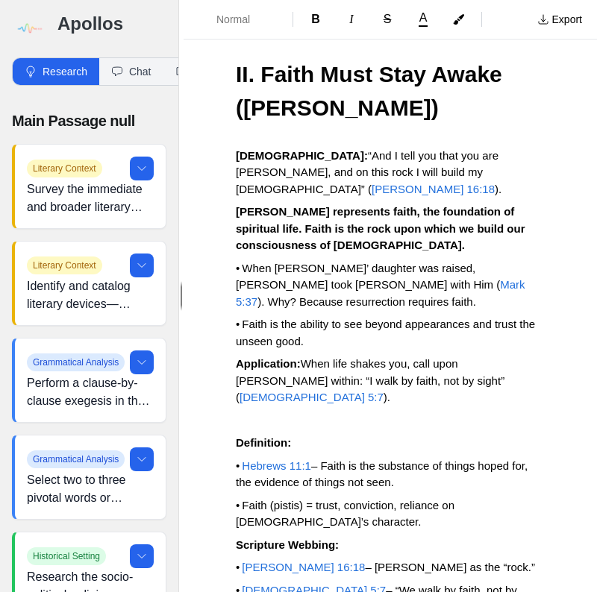
scroll to position [8235, 0]
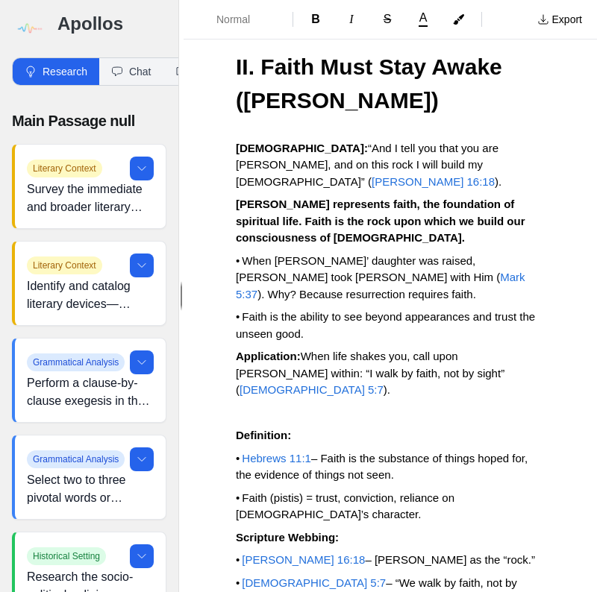
click at [238, 429] on strong "Definition:" at bounding box center [263, 435] width 55 height 13
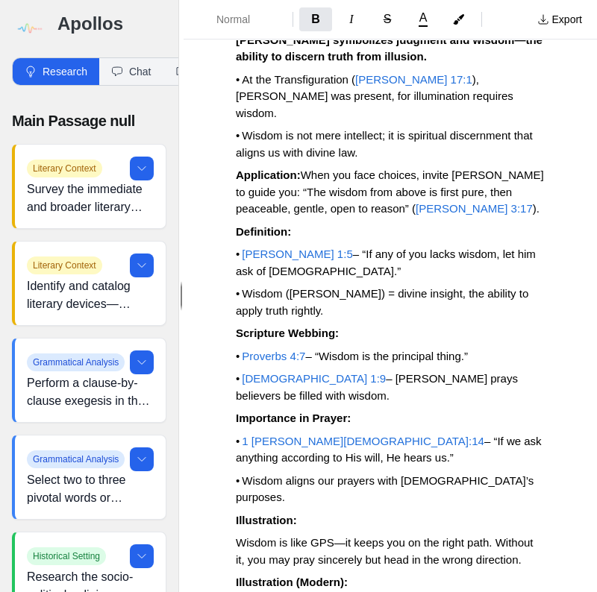
scroll to position [9369, 0]
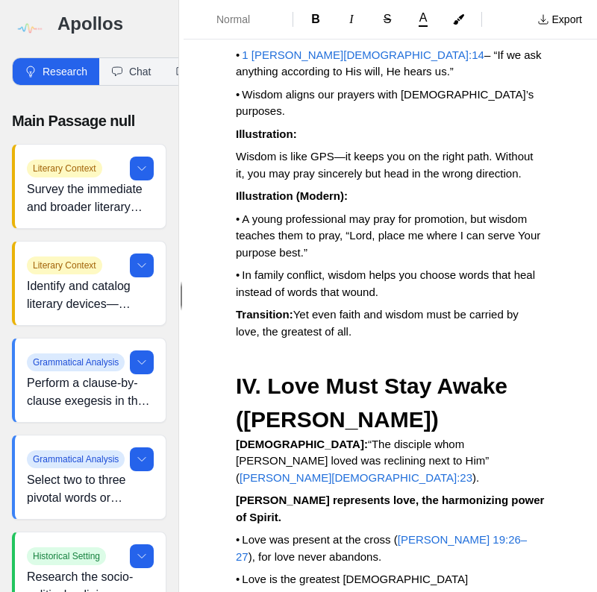
scroll to position [9727, 0]
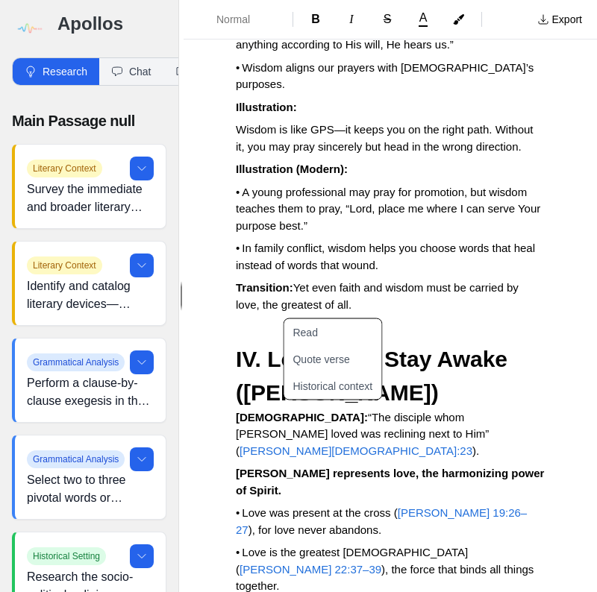
click at [321, 331] on button "Read" at bounding box center [342, 332] width 116 height 27
type input "Colossians 3:14 kjv"
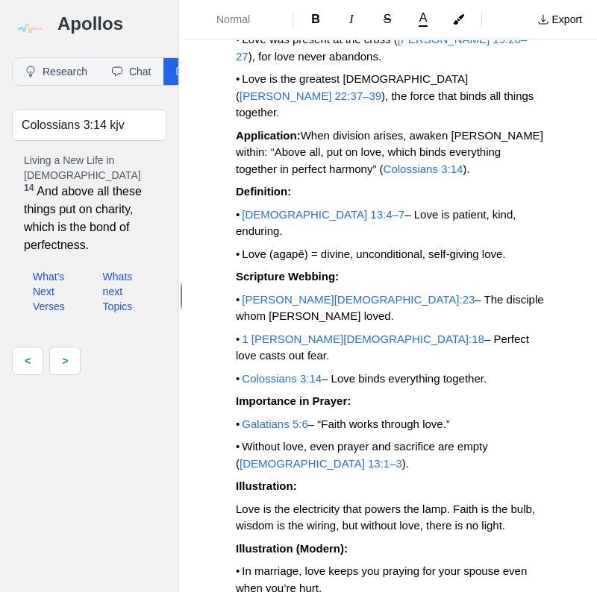
scroll to position [10145, 0]
